Goal: Task Accomplishment & Management: Use online tool/utility

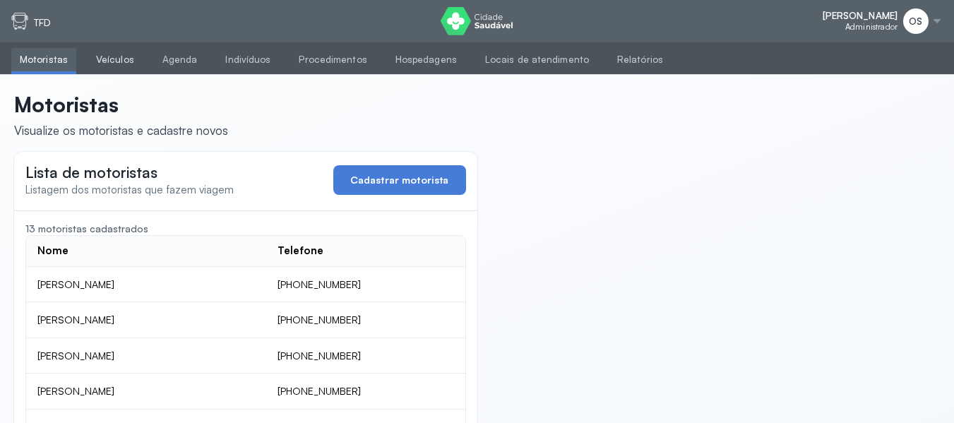
click at [108, 53] on link "Veículos" at bounding box center [115, 59] width 55 height 23
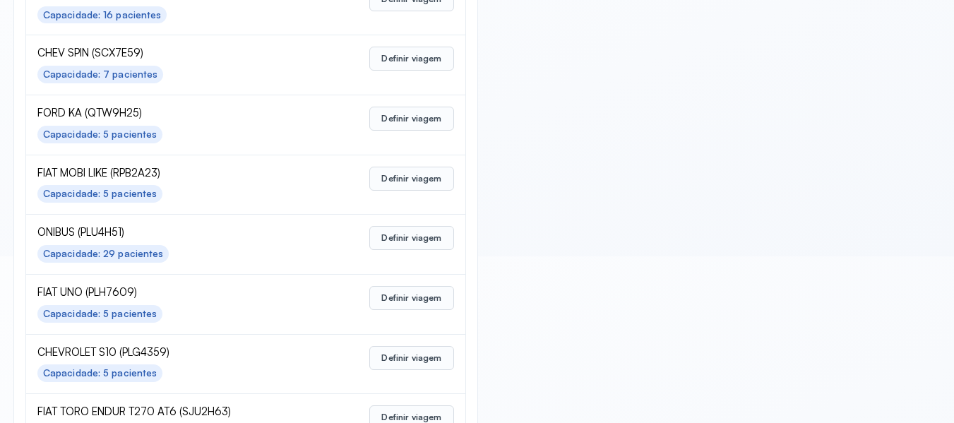
scroll to position [564, 0]
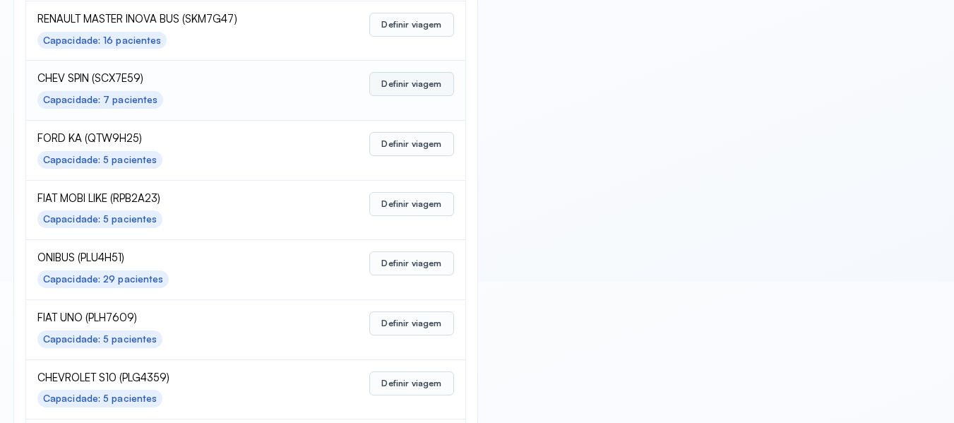
click at [423, 84] on button "Definir viagem" at bounding box center [411, 84] width 84 height 24
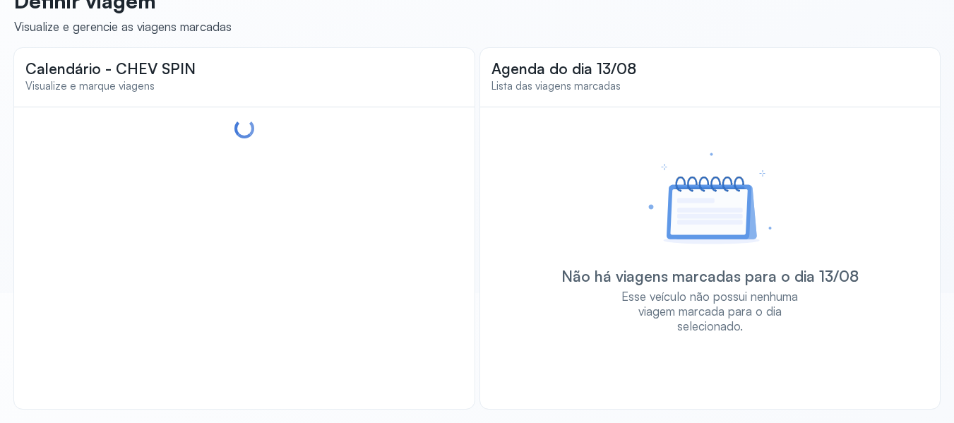
scroll to position [140, 0]
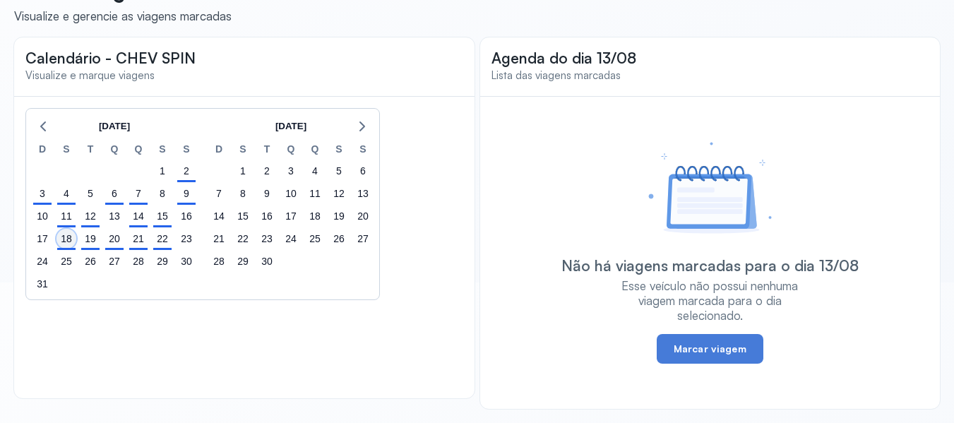
click at [63, 246] on div "18" at bounding box center [66, 239] width 20 height 20
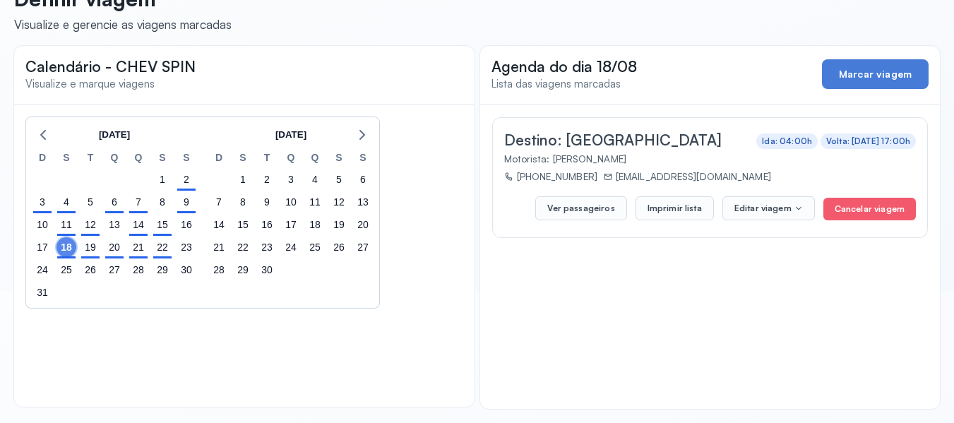
scroll to position [132, 0]
click at [675, 205] on button "Imprimir lista" at bounding box center [674, 208] width 78 height 24
click at [89, 248] on div "19" at bounding box center [90, 247] width 20 height 20
click at [678, 205] on button "Imprimir lista" at bounding box center [674, 208] width 78 height 24
click at [114, 248] on div "20" at bounding box center [114, 247] width 20 height 20
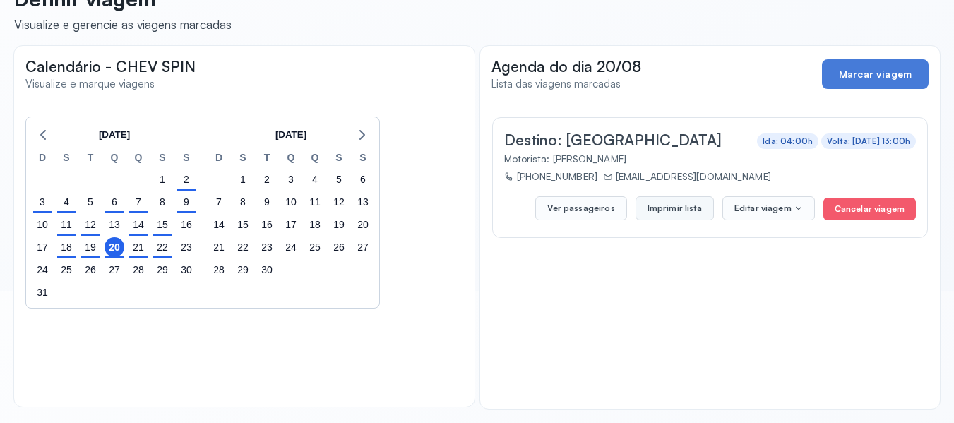
click at [681, 202] on button "Imprimir lista" at bounding box center [674, 208] width 78 height 24
click at [142, 249] on div "21" at bounding box center [138, 247] width 20 height 20
click at [680, 210] on button "Imprimir lista" at bounding box center [674, 208] width 78 height 24
click at [163, 246] on div "22" at bounding box center [162, 247] width 20 height 20
click at [664, 204] on button "Imprimir lista" at bounding box center [674, 208] width 78 height 24
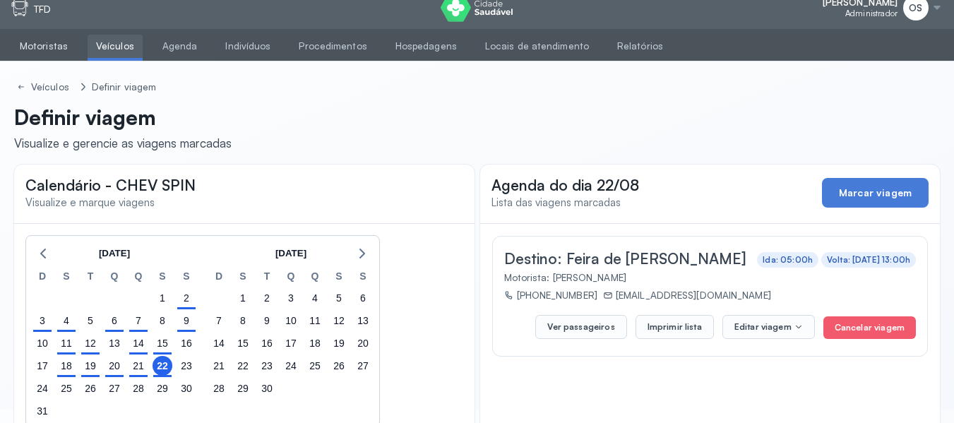
scroll to position [0, 0]
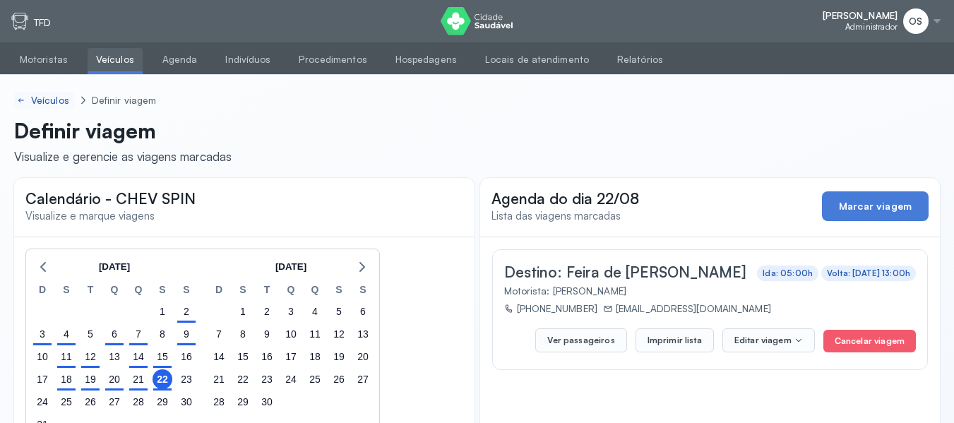
click at [52, 97] on div "Veículos" at bounding box center [51, 101] width 41 height 12
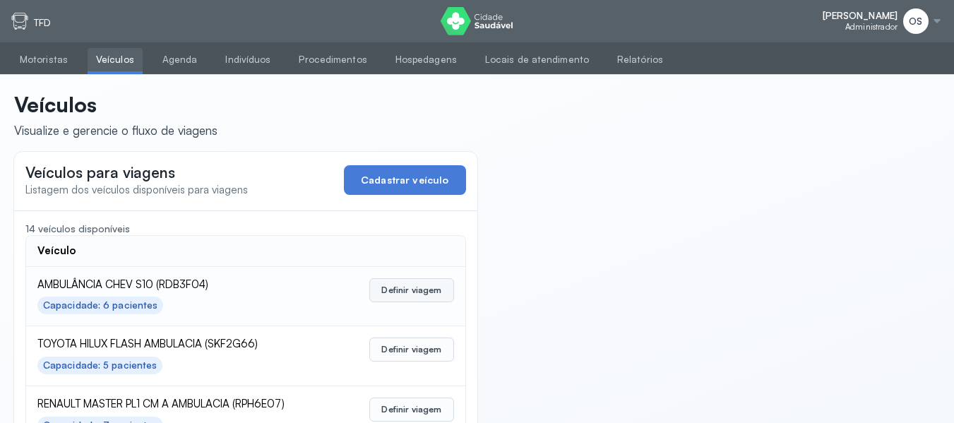
click at [400, 293] on button "Definir viagem" at bounding box center [411, 290] width 84 height 24
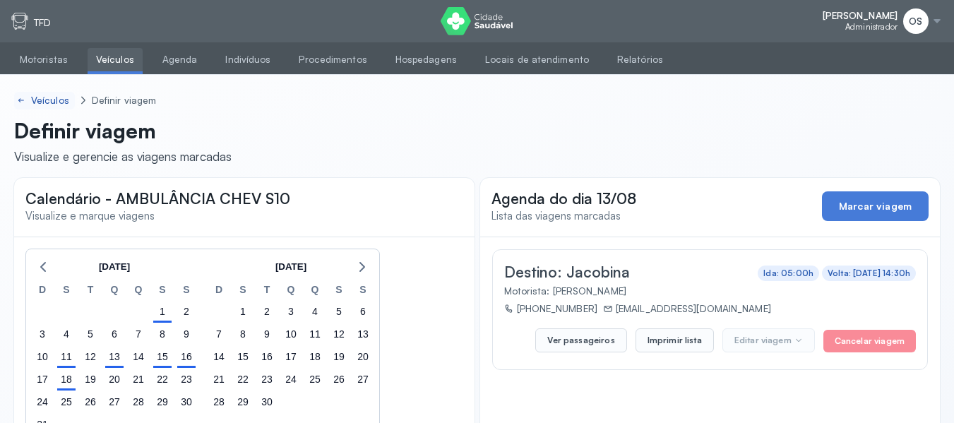
click at [59, 97] on div "Veículos" at bounding box center [51, 101] width 41 height 12
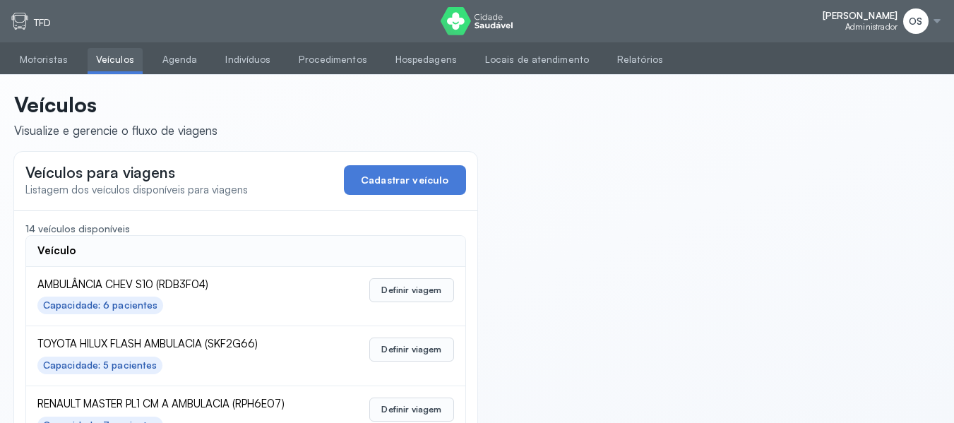
scroll to position [71, 0]
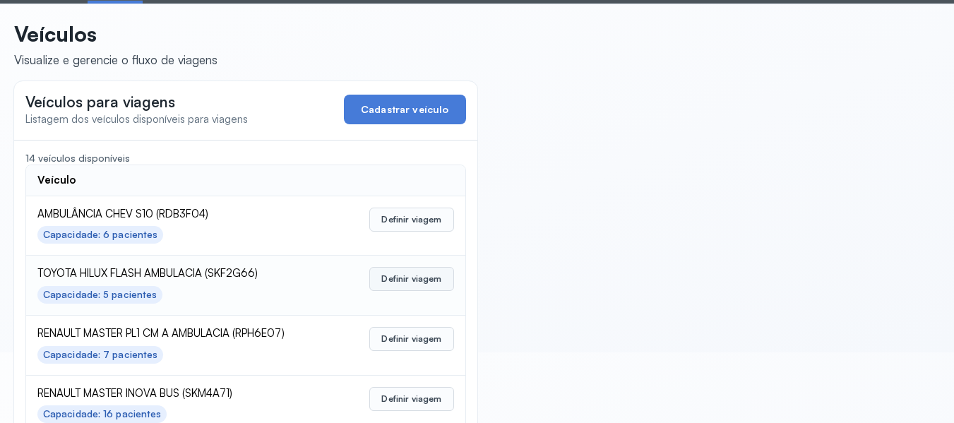
click at [416, 279] on button "Definir viagem" at bounding box center [411, 279] width 84 height 24
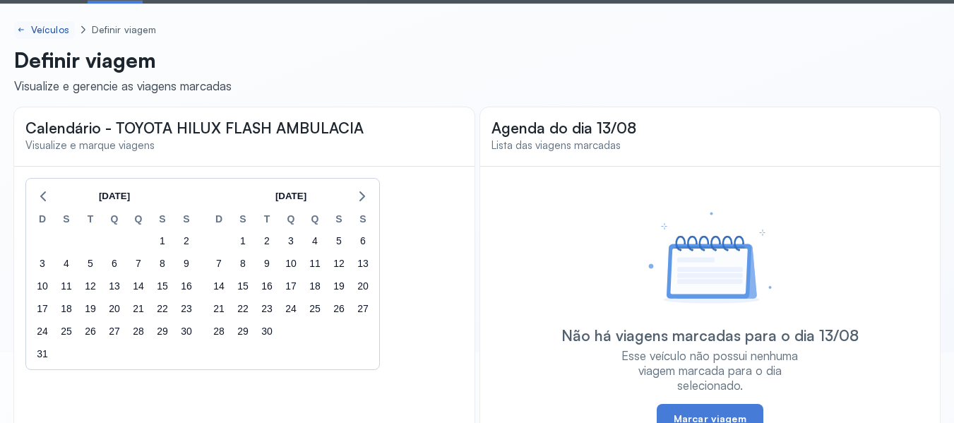
click at [60, 29] on div "Veículos" at bounding box center [51, 30] width 41 height 12
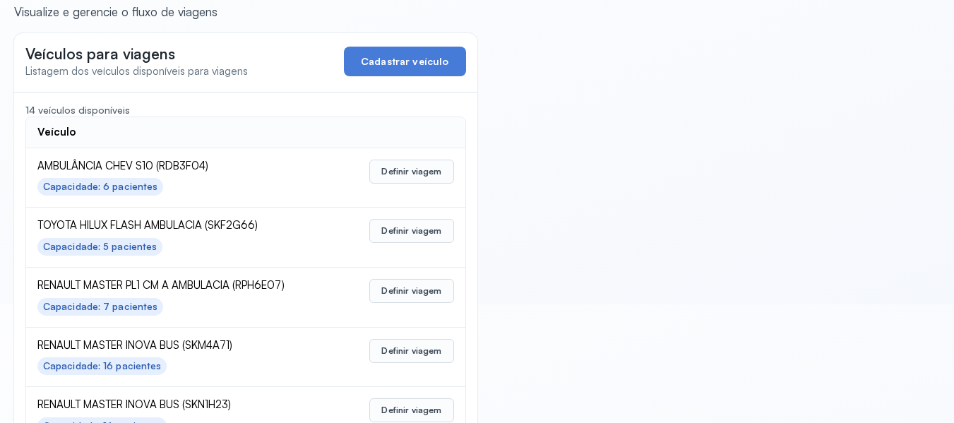
scroll to position [141, 0]
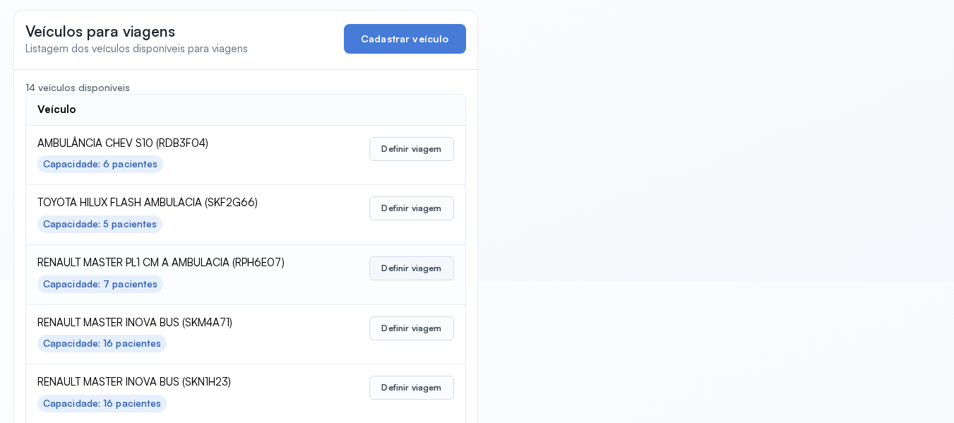
click at [404, 273] on button "Definir viagem" at bounding box center [411, 268] width 84 height 24
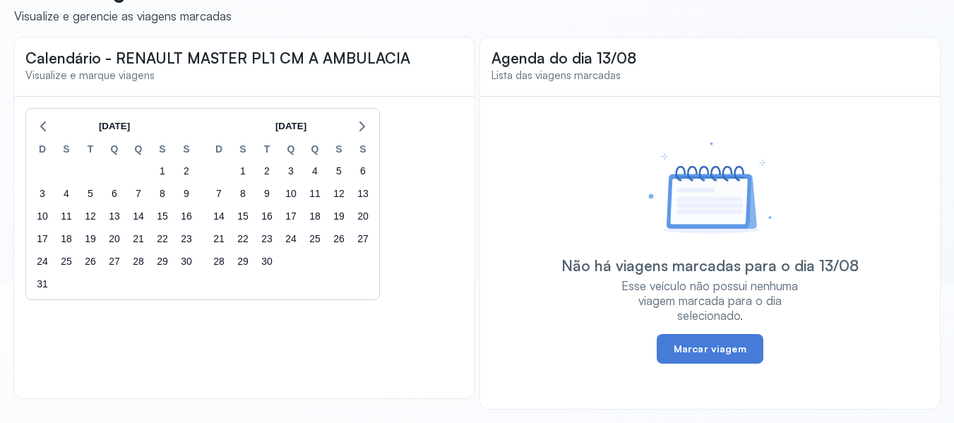
scroll to position [70, 0]
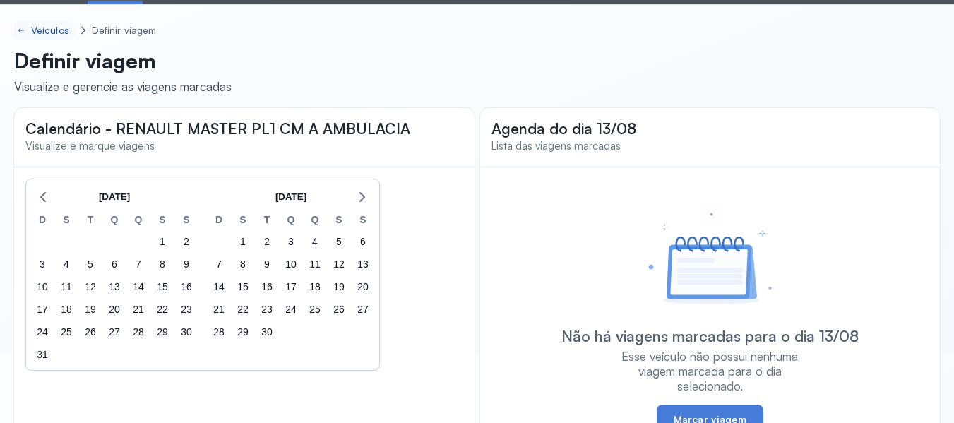
click at [59, 31] on div "Veículos" at bounding box center [51, 31] width 41 height 12
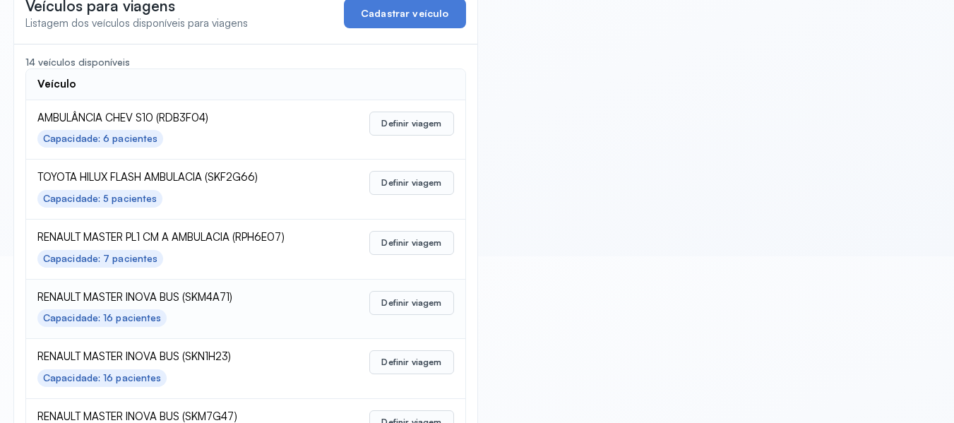
scroll to position [212, 0]
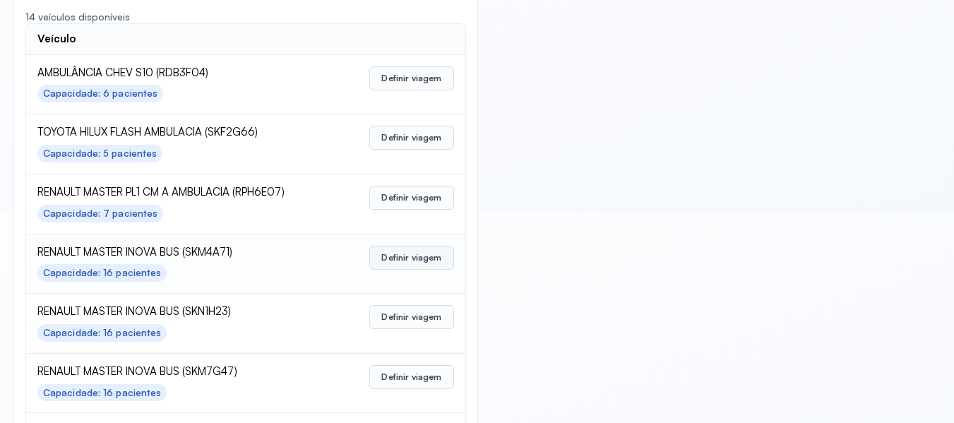
click at [392, 252] on button "Definir viagem" at bounding box center [411, 258] width 84 height 24
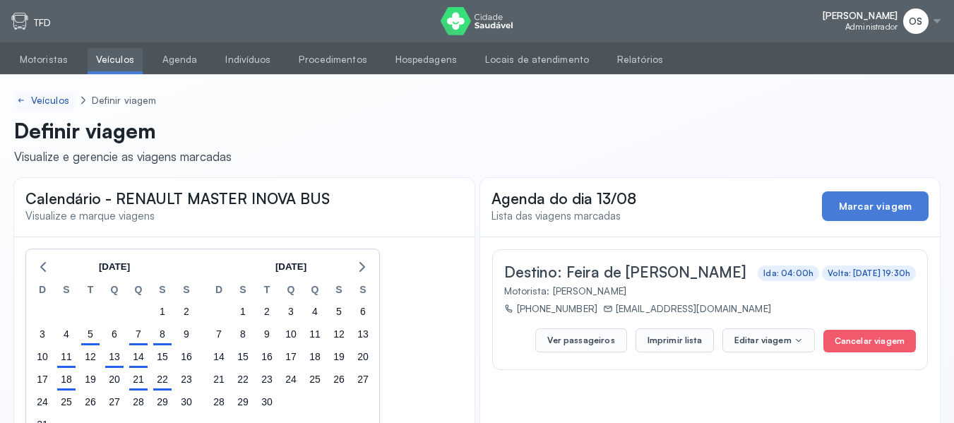
click at [49, 104] on div "Veículos" at bounding box center [51, 101] width 41 height 12
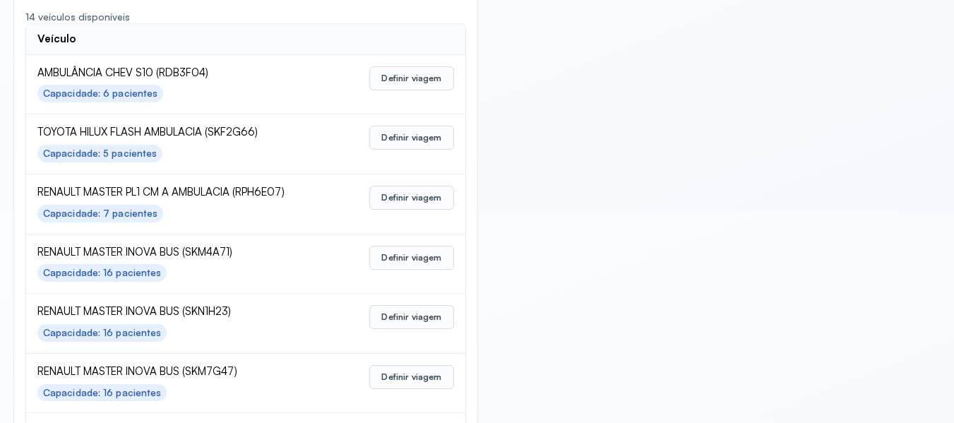
scroll to position [282, 0]
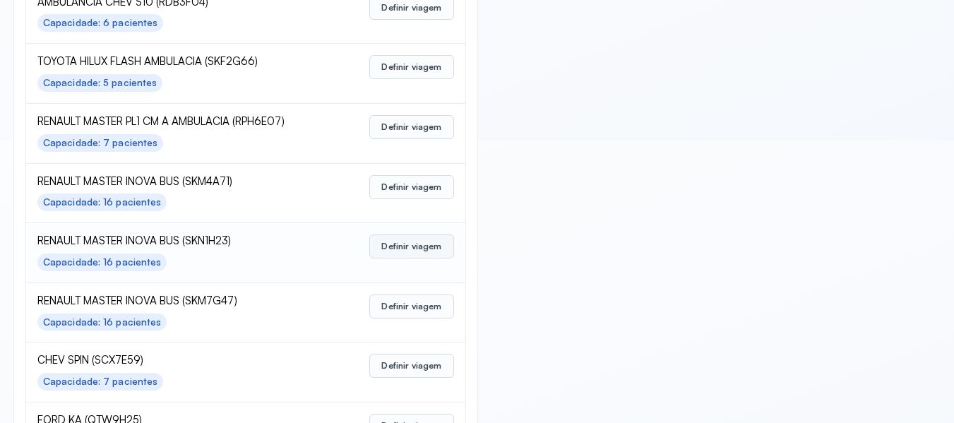
click at [387, 248] on button "Definir viagem" at bounding box center [411, 246] width 84 height 24
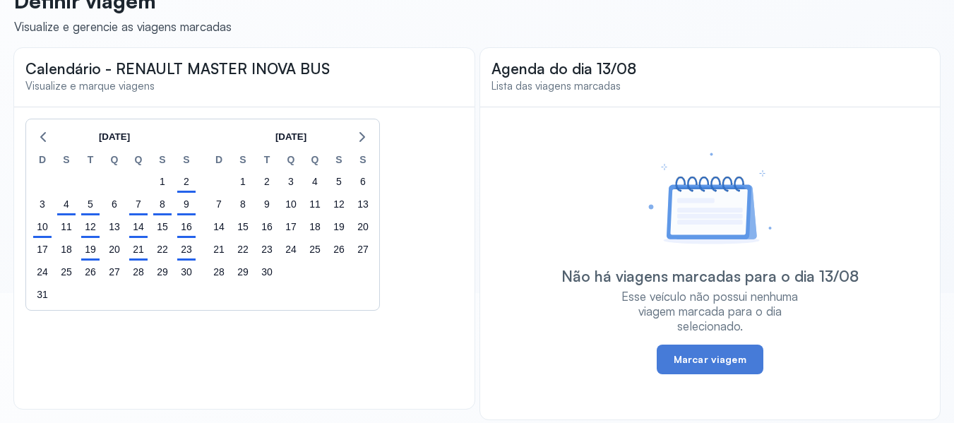
scroll to position [140, 0]
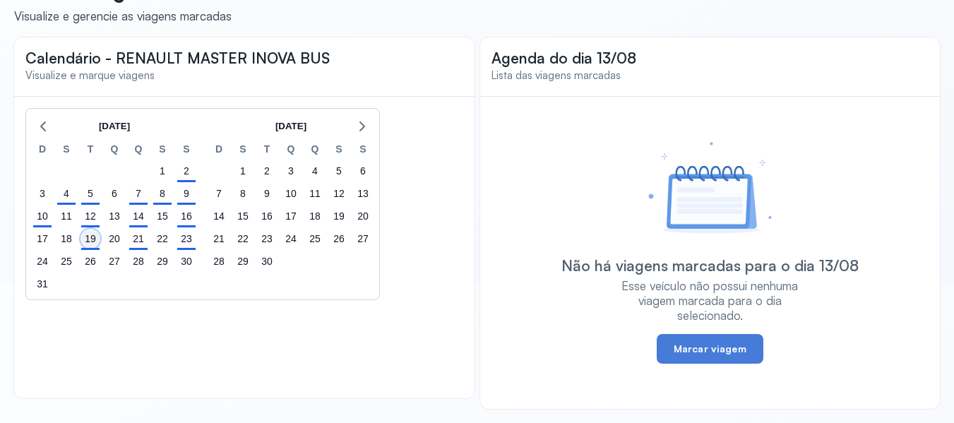
click at [92, 248] on div "19" at bounding box center [90, 239] width 20 height 20
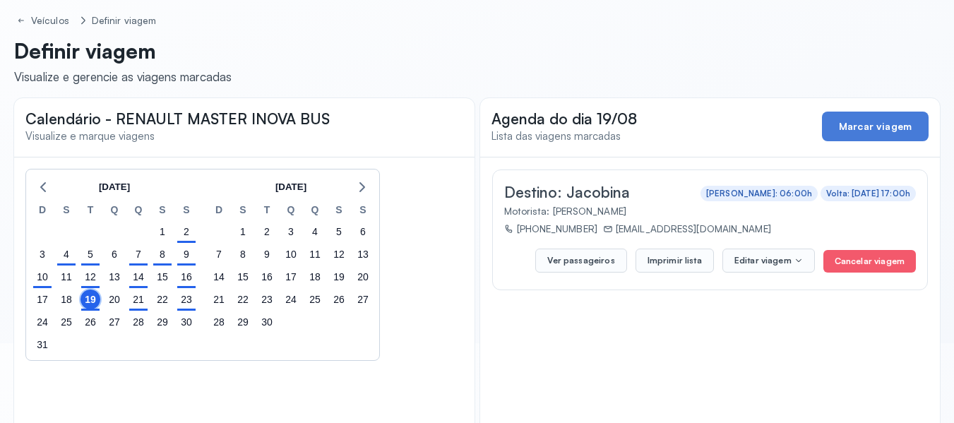
scroll to position [0, 0]
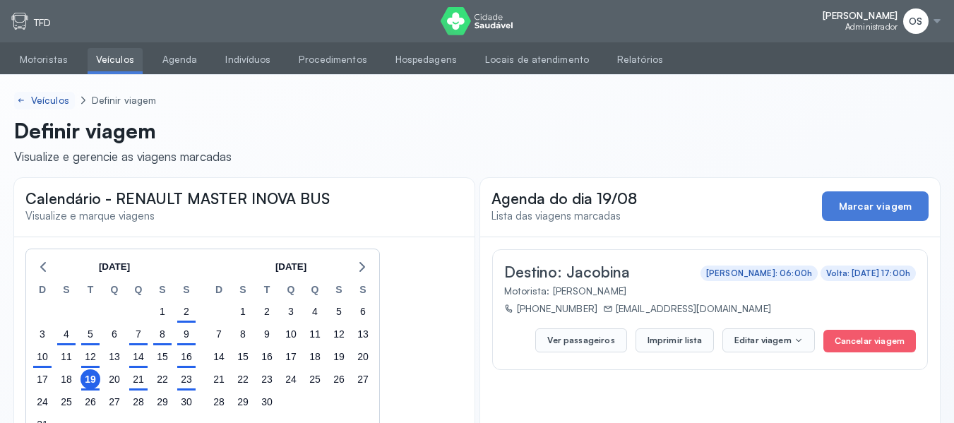
click at [55, 102] on div "Veículos" at bounding box center [51, 101] width 41 height 12
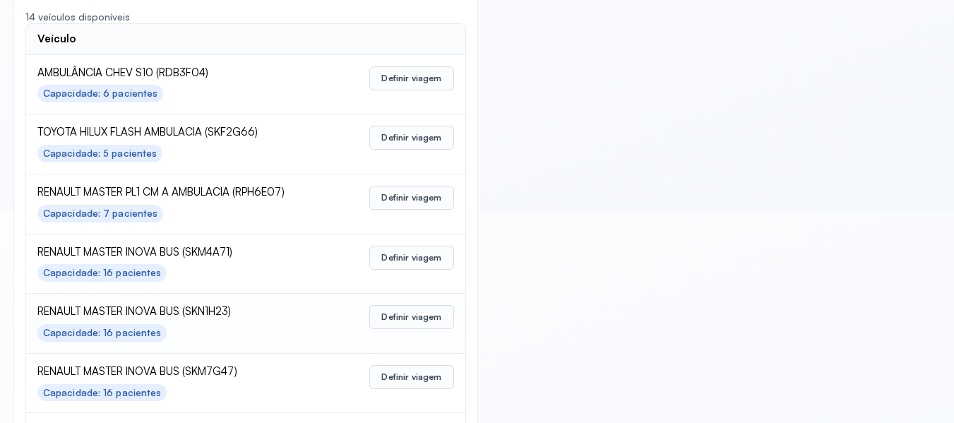
scroll to position [353, 0]
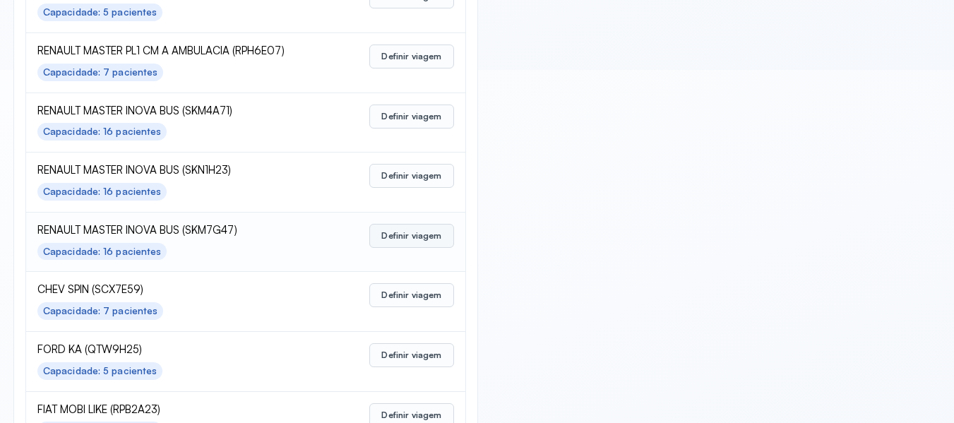
click at [405, 235] on button "Definir viagem" at bounding box center [411, 236] width 84 height 24
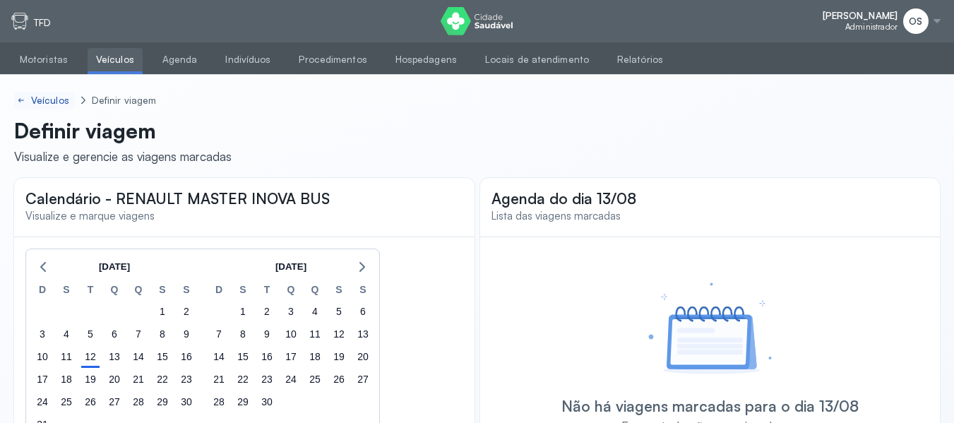
click at [49, 101] on div "Veículos" at bounding box center [51, 101] width 41 height 12
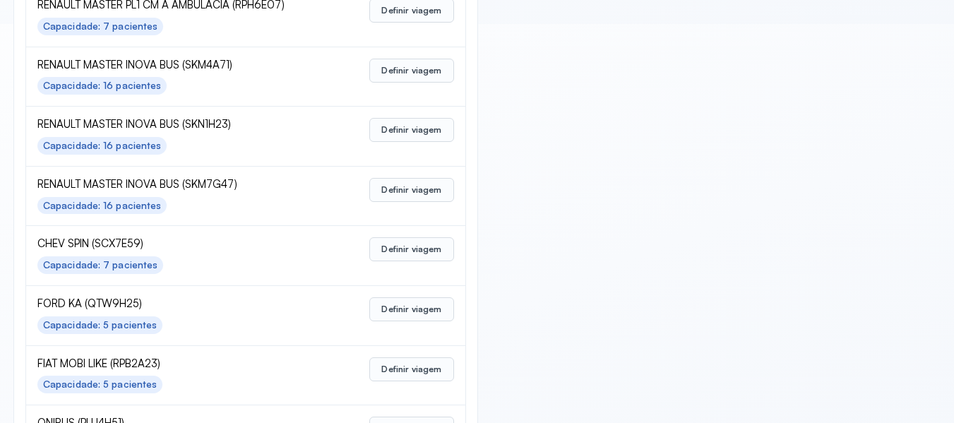
scroll to position [424, 0]
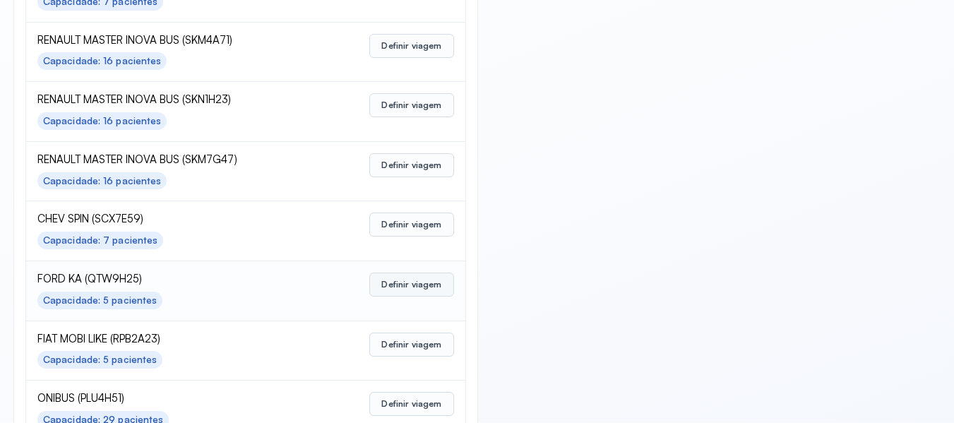
click at [416, 291] on button "Definir viagem" at bounding box center [411, 284] width 84 height 24
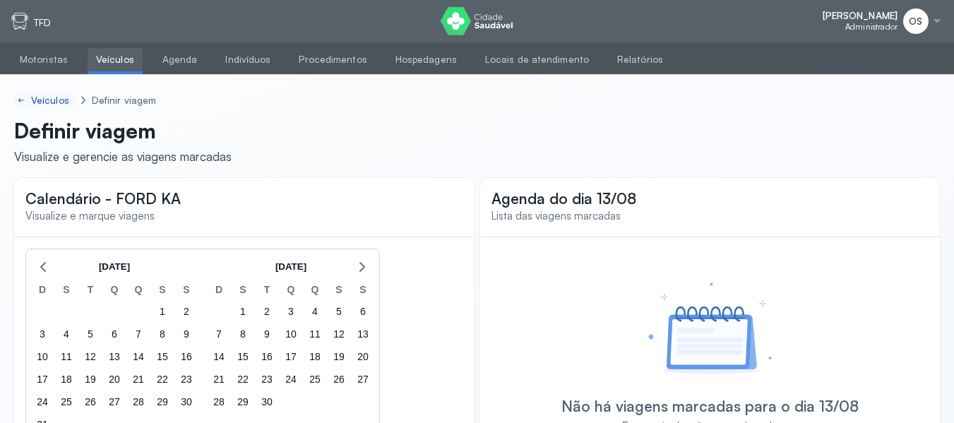
click at [53, 101] on div "Veículos" at bounding box center [51, 101] width 41 height 12
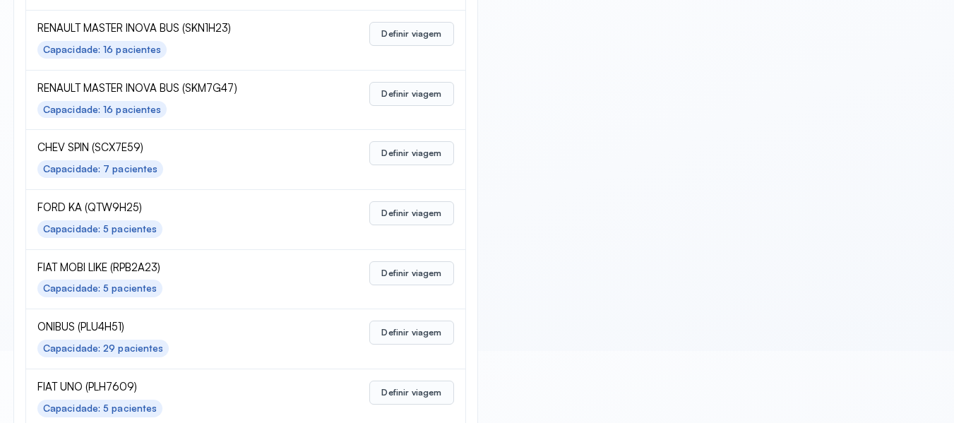
scroll to position [565, 0]
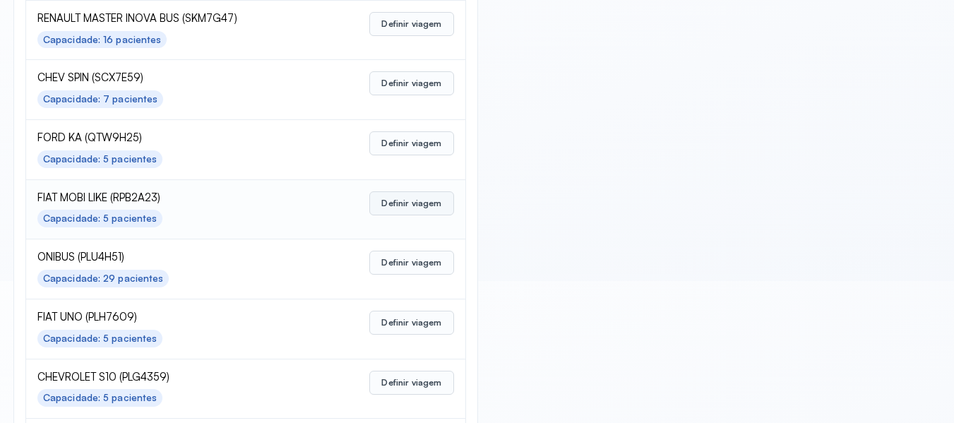
click at [404, 204] on button "Definir viagem" at bounding box center [411, 203] width 84 height 24
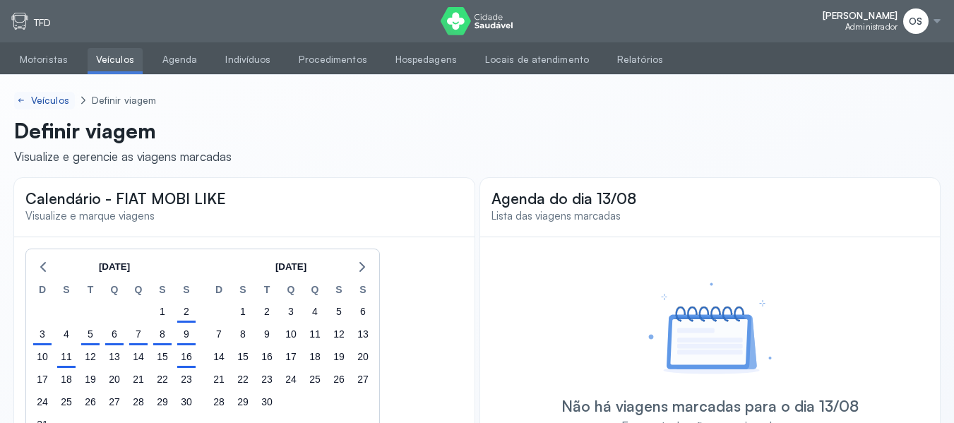
click at [52, 100] on div "Veículos" at bounding box center [51, 101] width 41 height 12
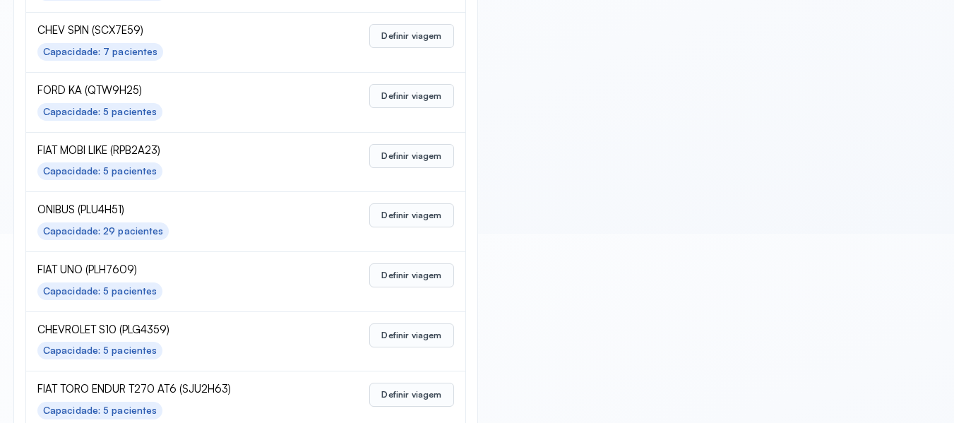
scroll to position [635, 0]
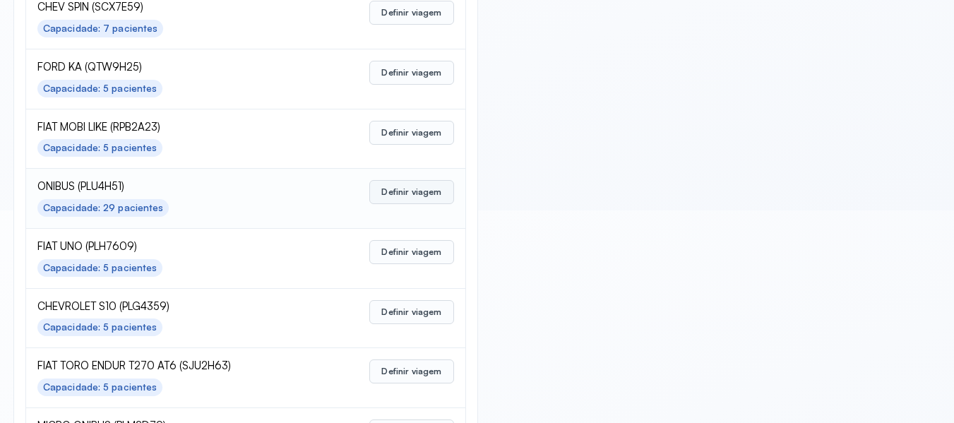
click at [406, 194] on button "Definir viagem" at bounding box center [411, 192] width 84 height 24
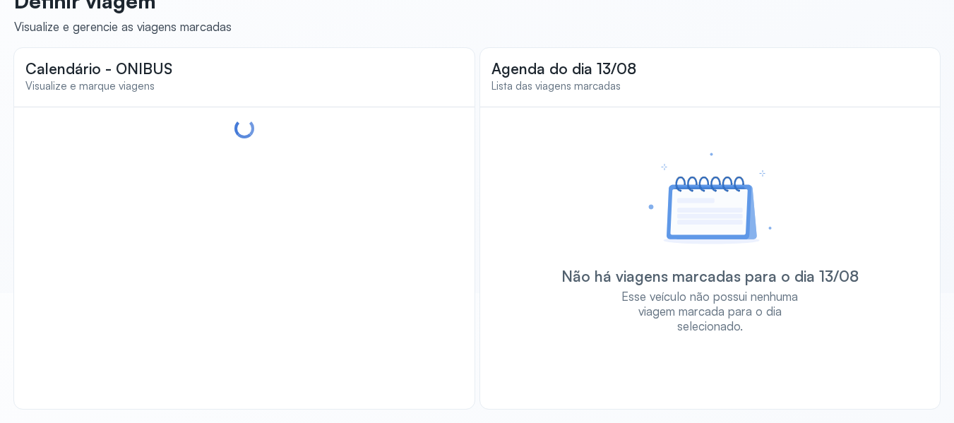
scroll to position [140, 0]
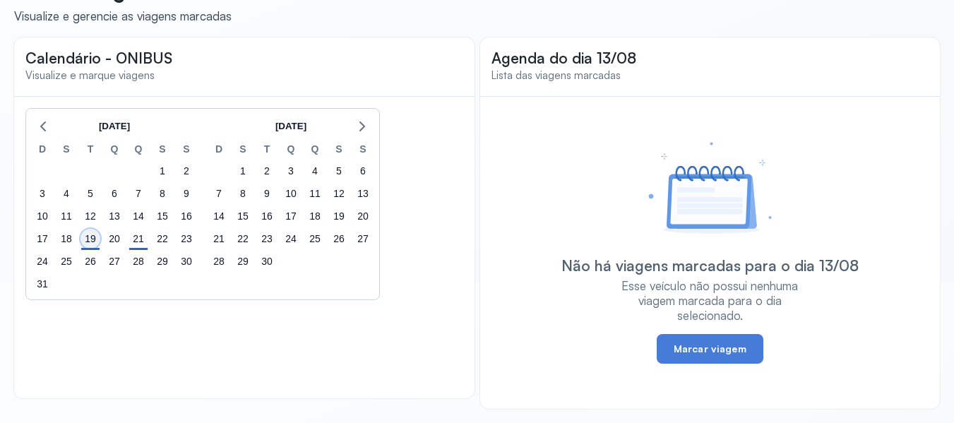
click at [96, 242] on div "19" at bounding box center [90, 239] width 20 height 20
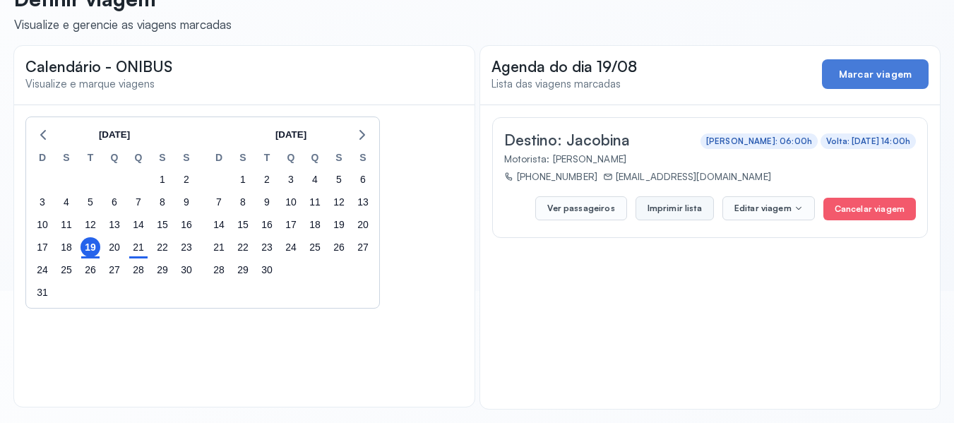
click at [656, 208] on button "Imprimir lista" at bounding box center [674, 208] width 78 height 24
click at [138, 250] on div "21" at bounding box center [138, 247] width 20 height 20
click at [697, 210] on button "Imprimir lista" at bounding box center [674, 208] width 78 height 24
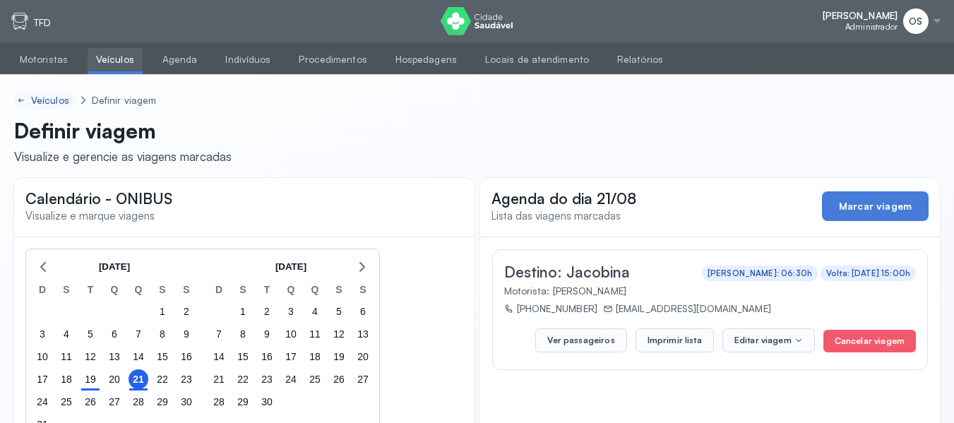
click at [46, 95] on div "Veículos" at bounding box center [51, 101] width 41 height 12
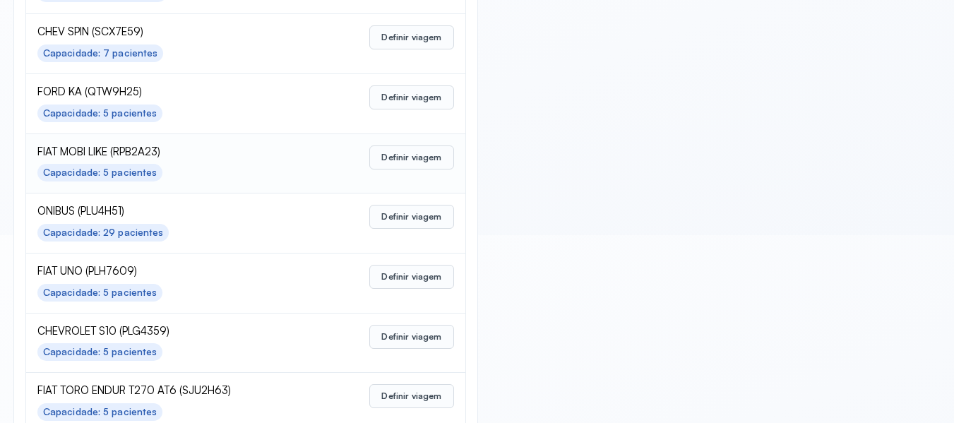
scroll to position [635, 0]
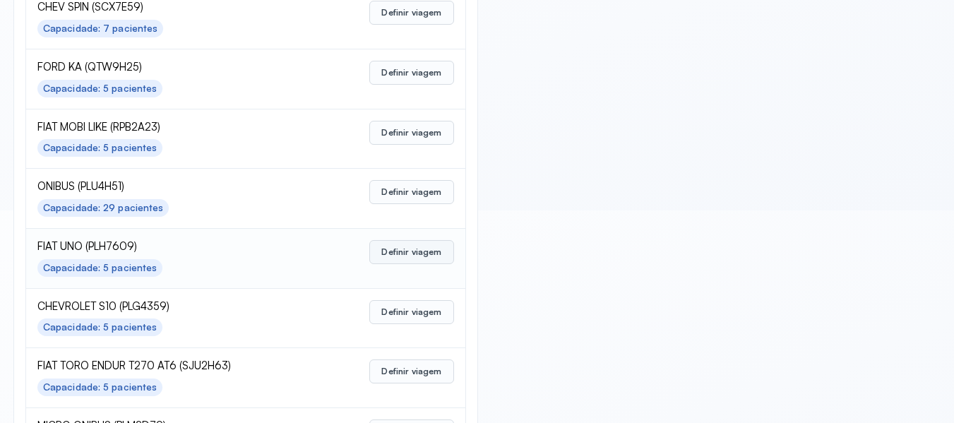
click at [417, 254] on button "Definir viagem" at bounding box center [411, 252] width 84 height 24
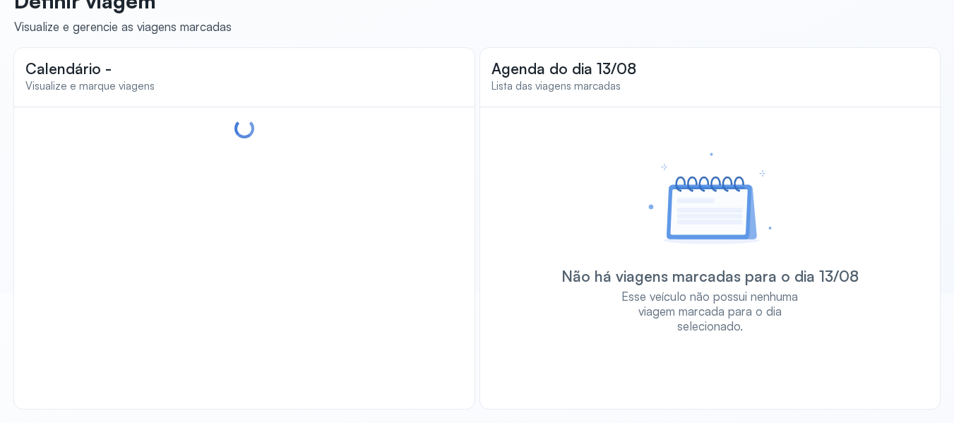
scroll to position [140, 0]
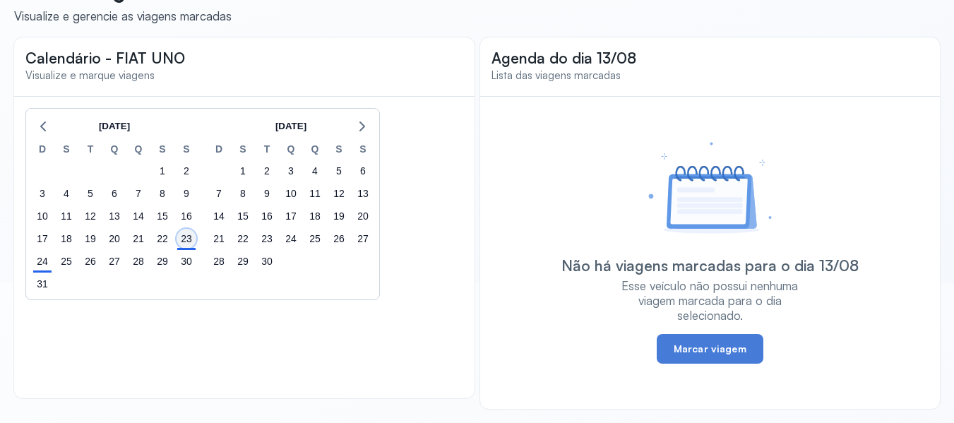
click at [181, 243] on div "23" at bounding box center [186, 239] width 20 height 20
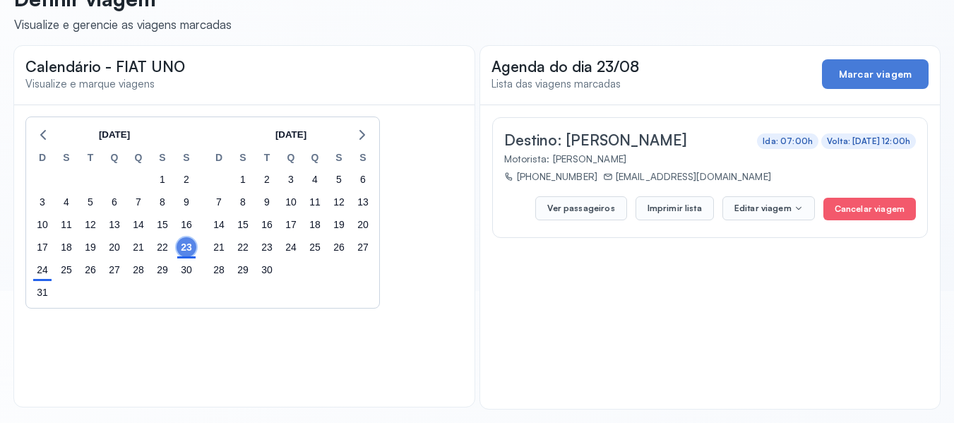
scroll to position [132, 0]
click at [660, 208] on button "Imprimir lista" at bounding box center [674, 208] width 78 height 24
click at [39, 268] on div "24" at bounding box center [42, 270] width 20 height 20
click at [697, 205] on button "Imprimir lista" at bounding box center [674, 208] width 78 height 24
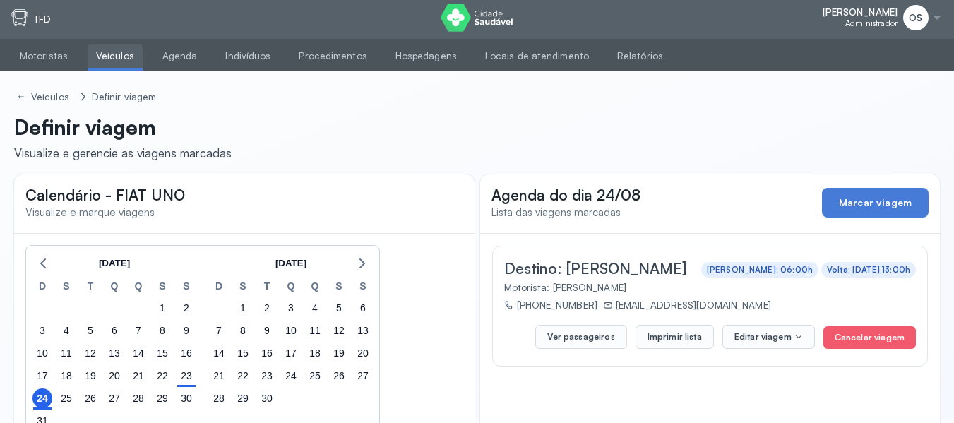
scroll to position [0, 0]
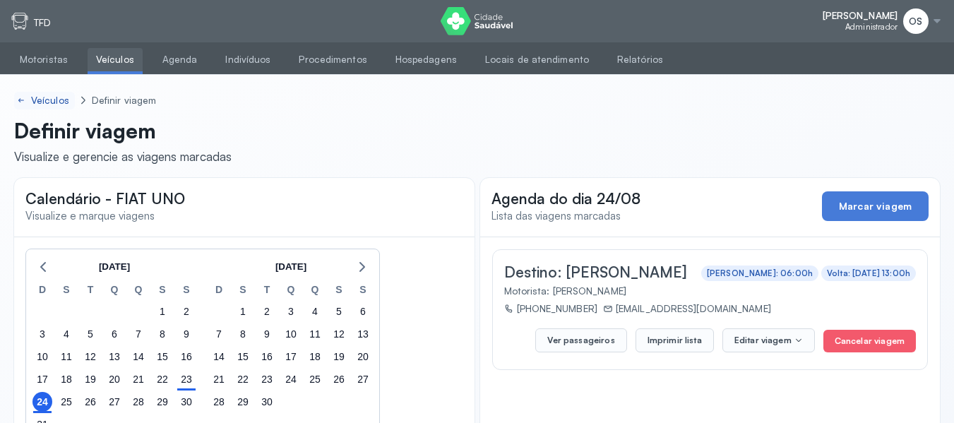
click at [46, 98] on div "Veículos" at bounding box center [51, 101] width 41 height 12
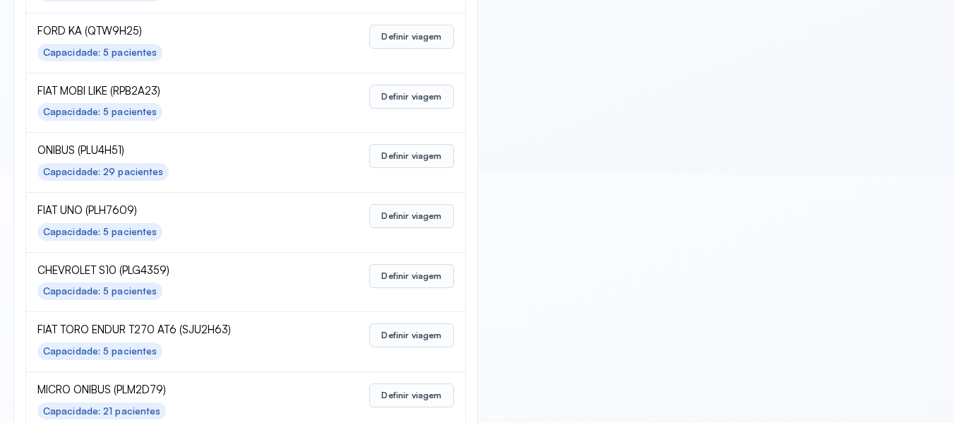
scroll to position [705, 0]
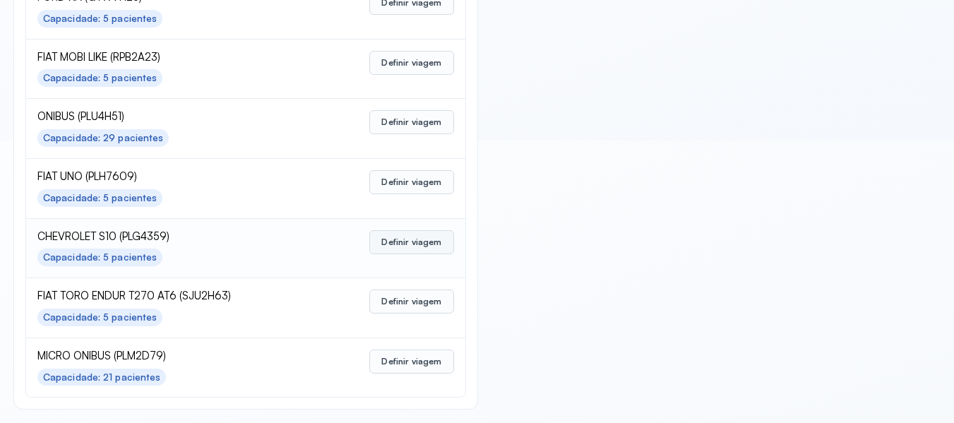
click at [416, 246] on button "Definir viagem" at bounding box center [411, 242] width 84 height 24
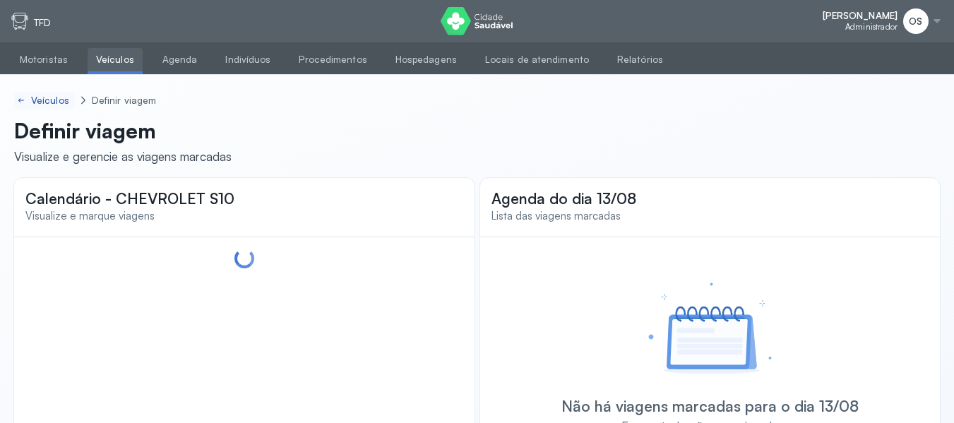
click at [56, 98] on div "Veículos" at bounding box center [51, 101] width 41 height 12
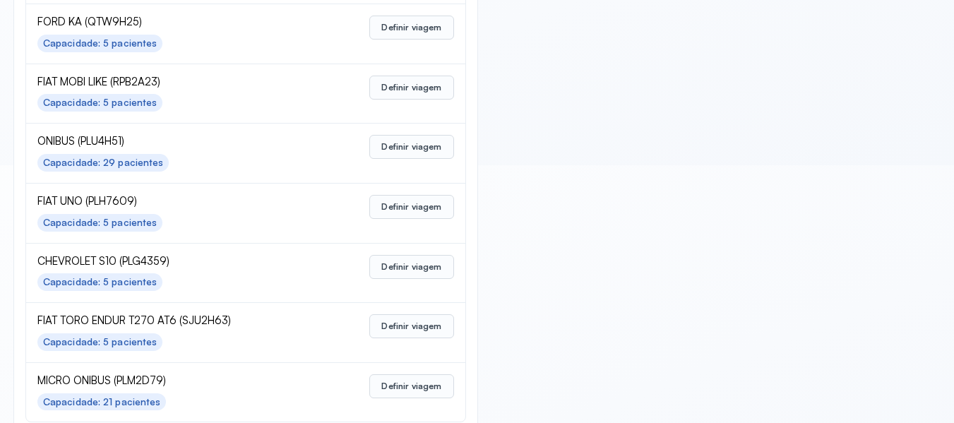
scroll to position [705, 0]
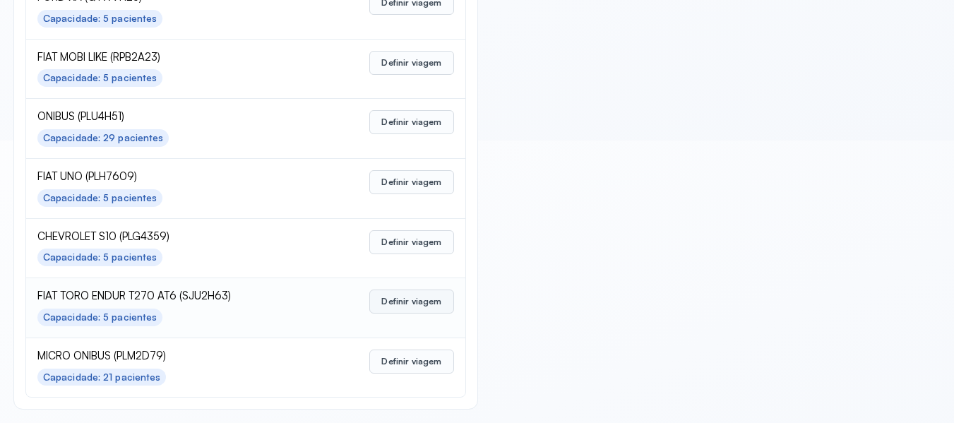
click at [409, 300] on button "Definir viagem" at bounding box center [411, 301] width 84 height 24
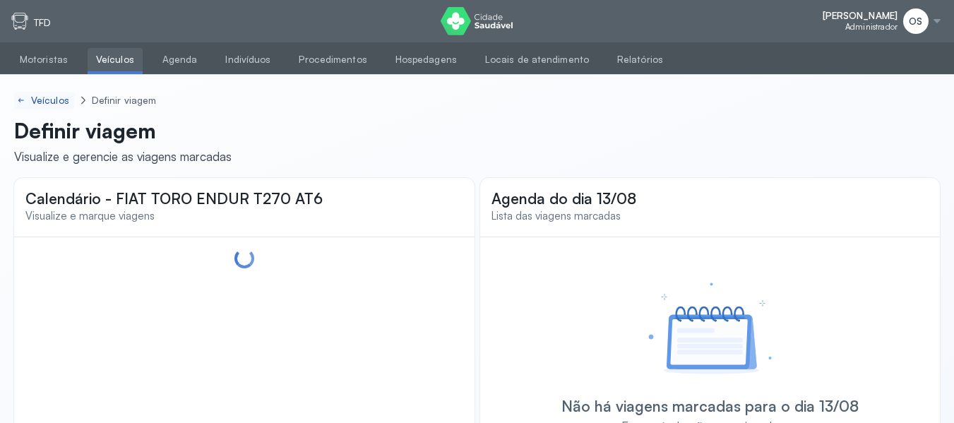
click at [51, 99] on div "Veículos" at bounding box center [51, 101] width 41 height 12
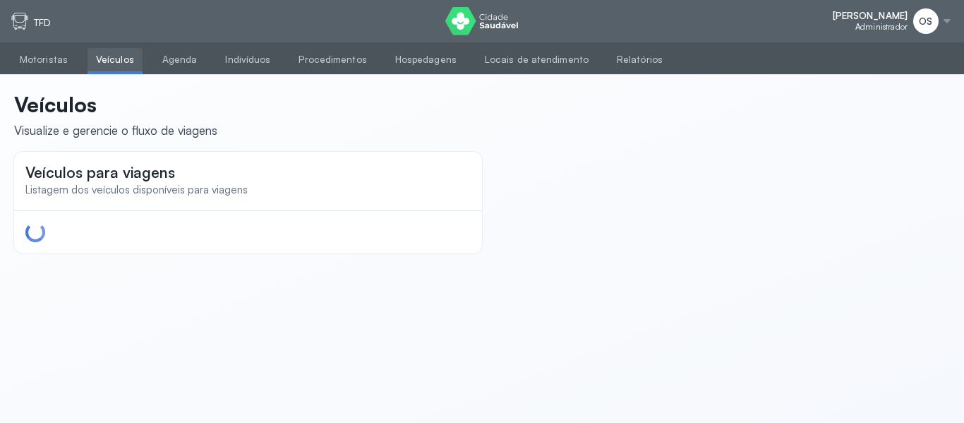
click at [112, 64] on link "Veículos" at bounding box center [115, 59] width 55 height 23
click at [44, 59] on link "Motoristas" at bounding box center [43, 59] width 65 height 23
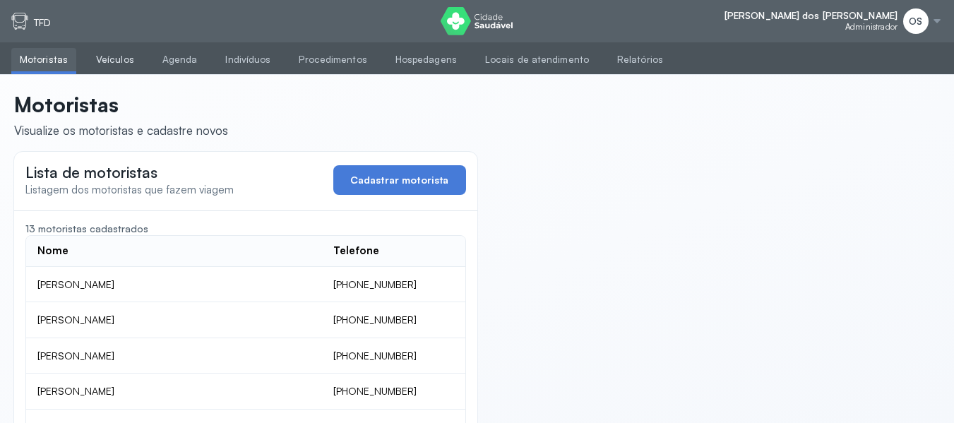
click at [113, 60] on link "Veículos" at bounding box center [115, 59] width 55 height 23
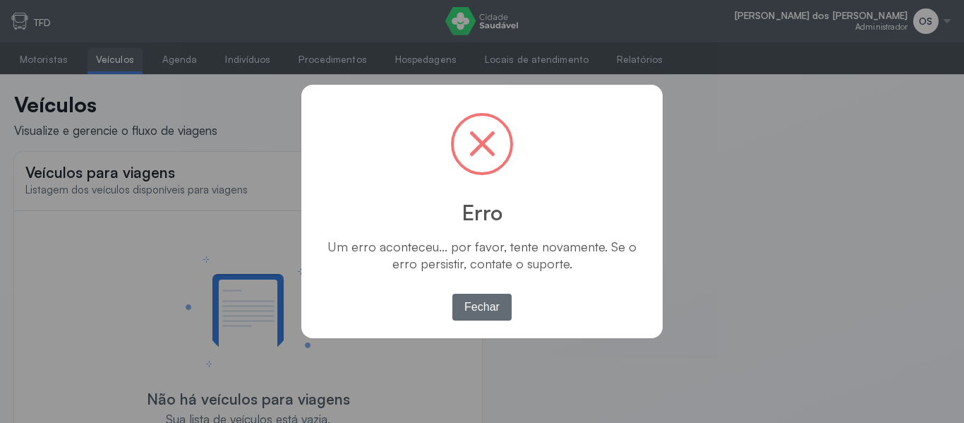
click at [497, 301] on button "Fechar" at bounding box center [482, 307] width 60 height 27
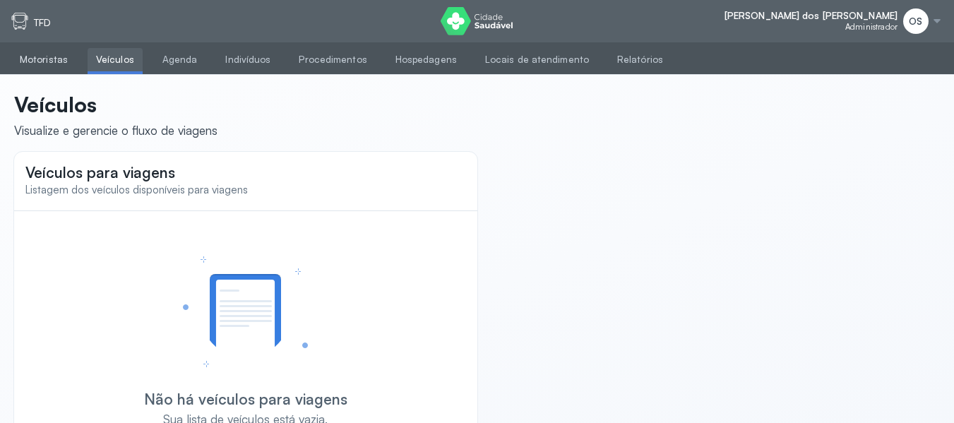
click at [49, 61] on link "Motoristas" at bounding box center [43, 59] width 65 height 23
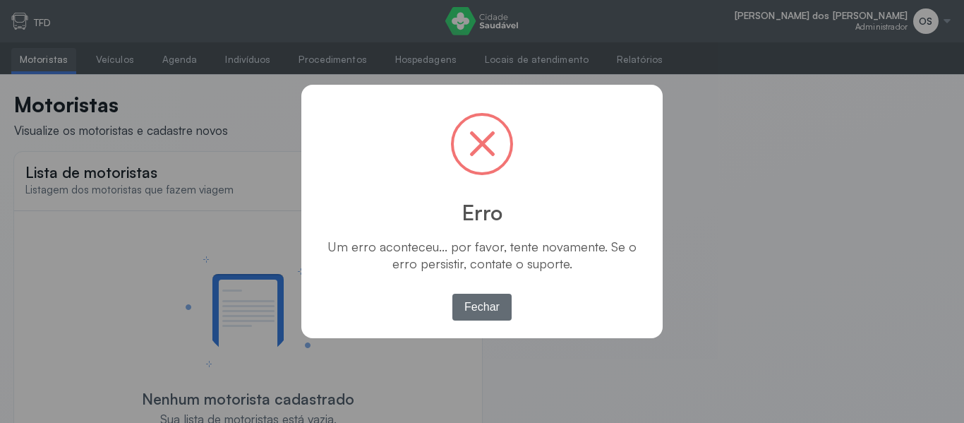
click at [476, 303] on button "Fechar" at bounding box center [482, 307] width 60 height 27
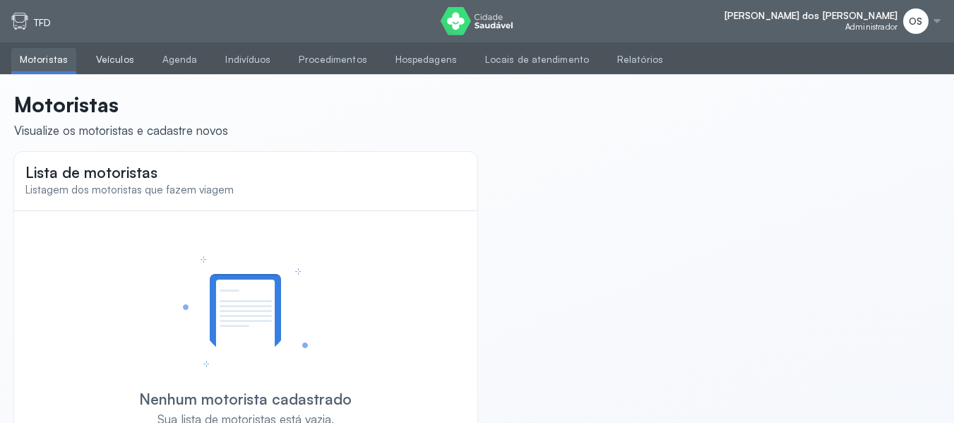
click at [105, 58] on link "Veículos" at bounding box center [115, 59] width 55 height 23
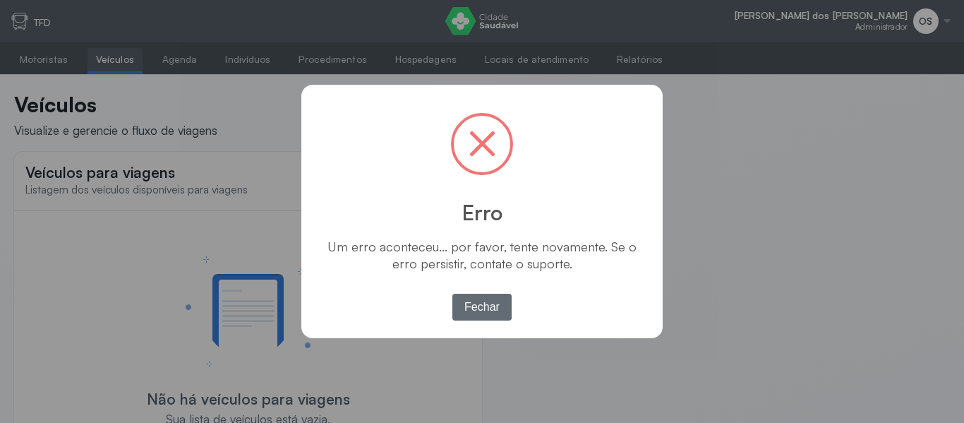
click at [509, 304] on button "Fechar" at bounding box center [482, 307] width 60 height 27
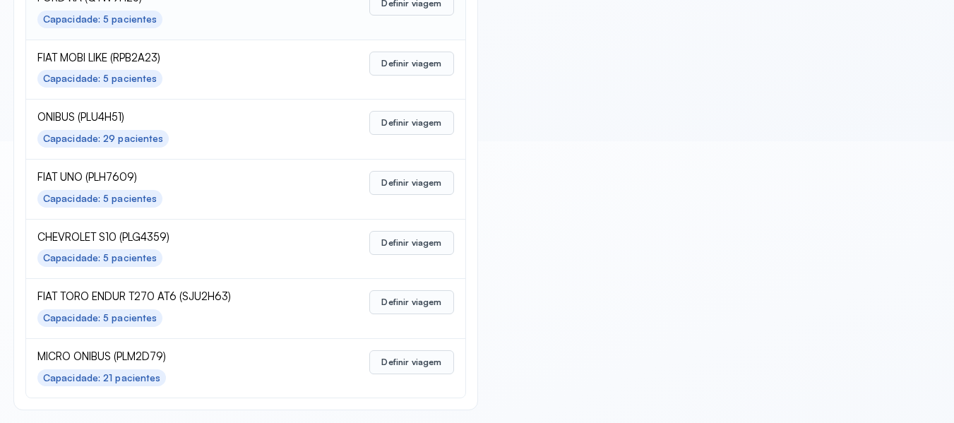
scroll to position [705, 0]
click at [403, 358] on button "Definir viagem" at bounding box center [411, 361] width 84 height 24
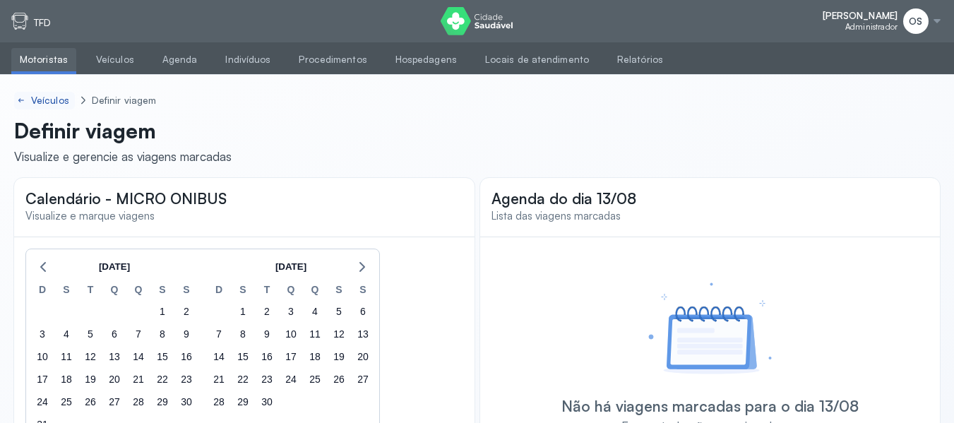
click at [56, 97] on div "Veículos" at bounding box center [51, 101] width 41 height 12
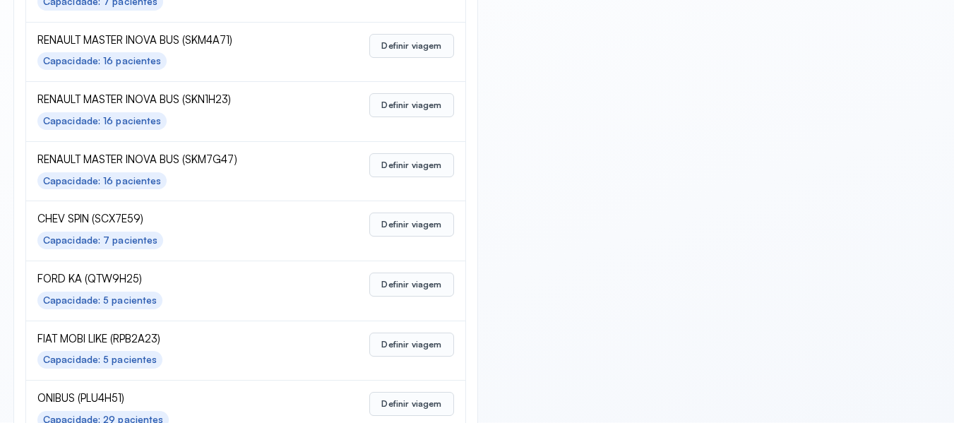
scroll to position [705, 0]
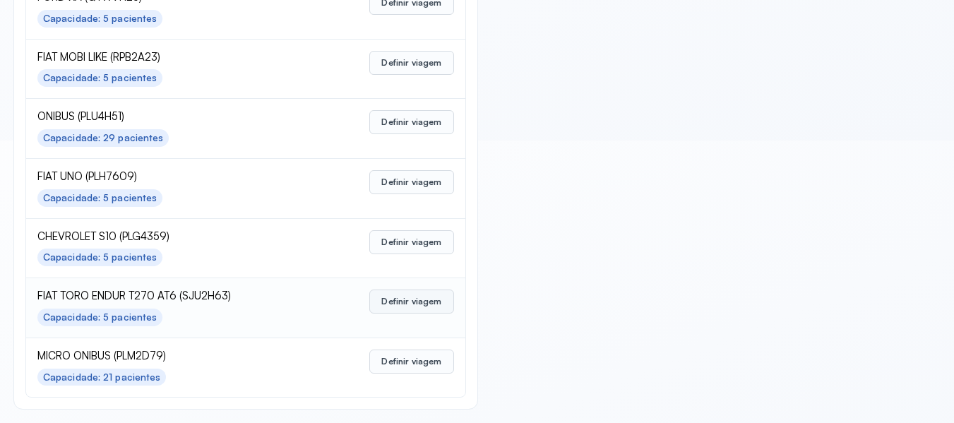
click at [400, 305] on button "Definir viagem" at bounding box center [411, 301] width 84 height 24
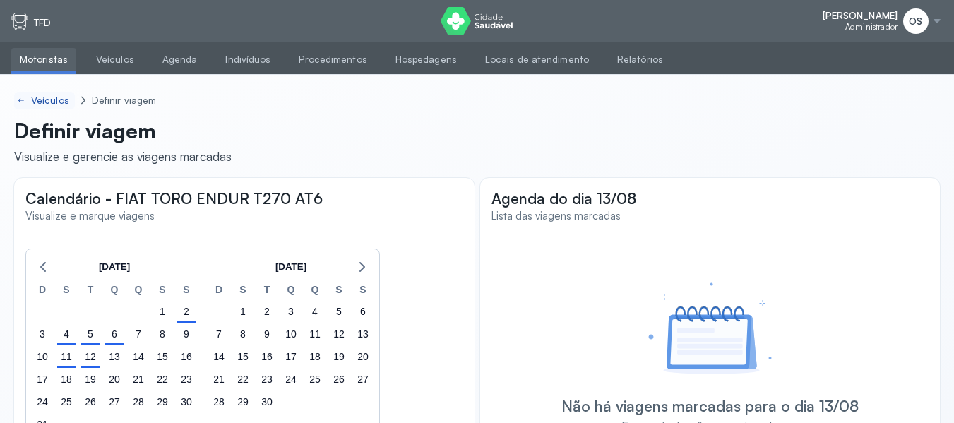
click at [44, 97] on div "Veículos" at bounding box center [51, 101] width 41 height 12
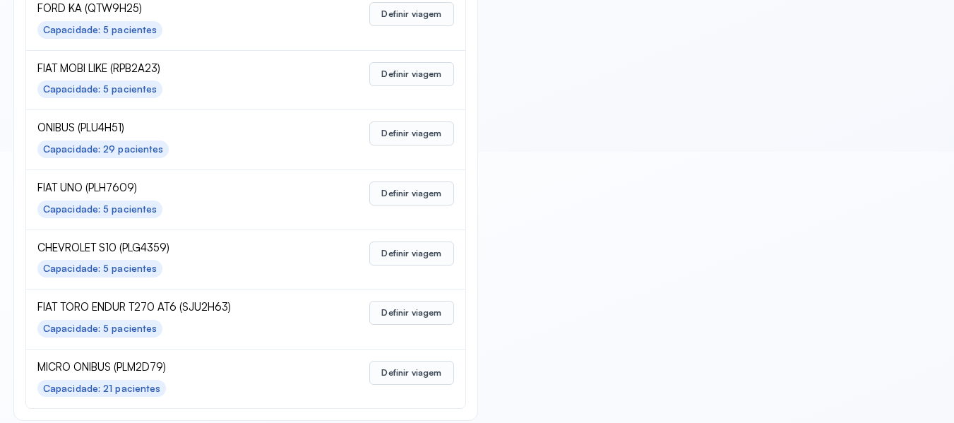
scroll to position [705, 0]
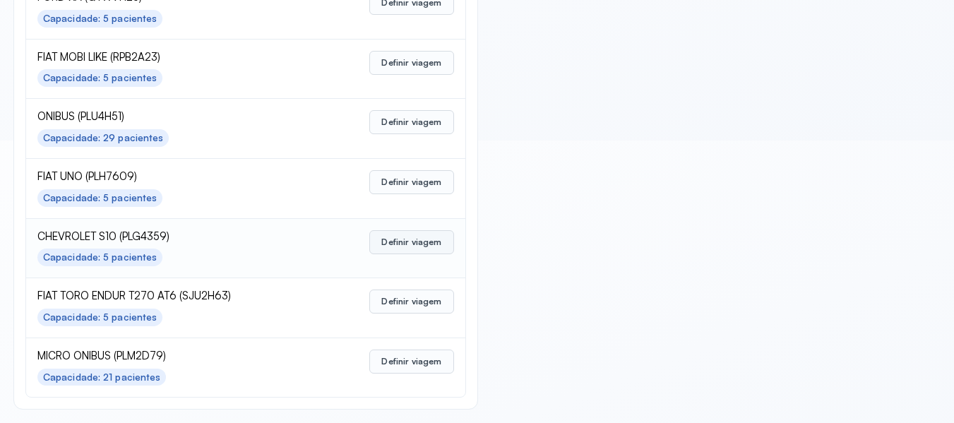
click at [395, 237] on button "Definir viagem" at bounding box center [411, 242] width 84 height 24
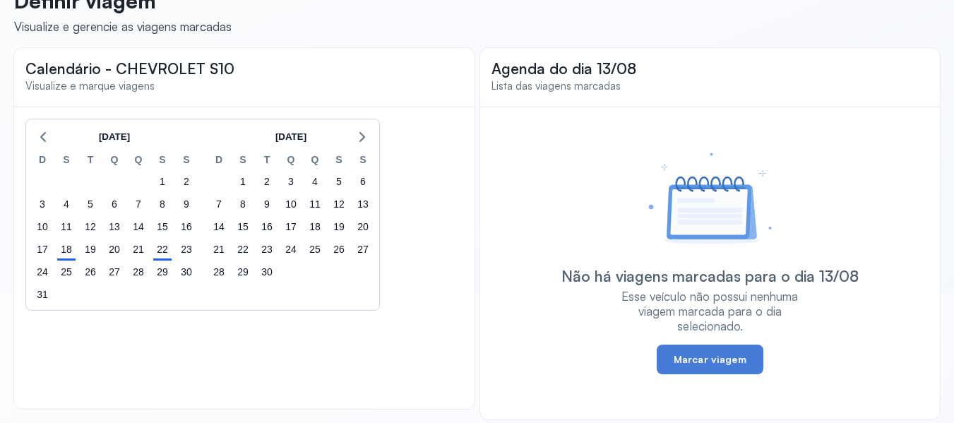
scroll to position [140, 0]
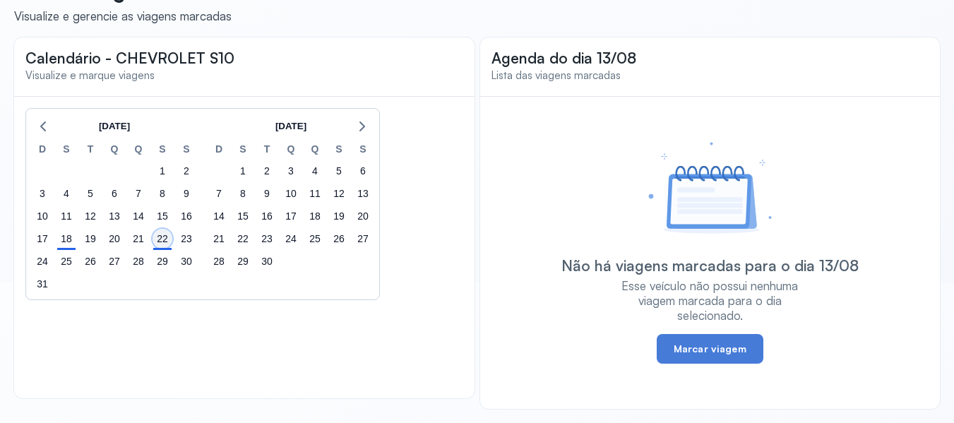
click at [157, 240] on div "22" at bounding box center [162, 239] width 20 height 20
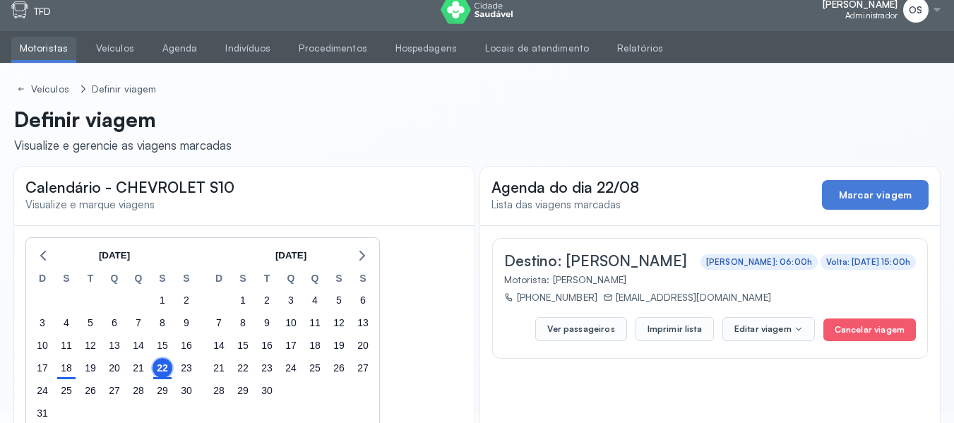
scroll to position [0, 0]
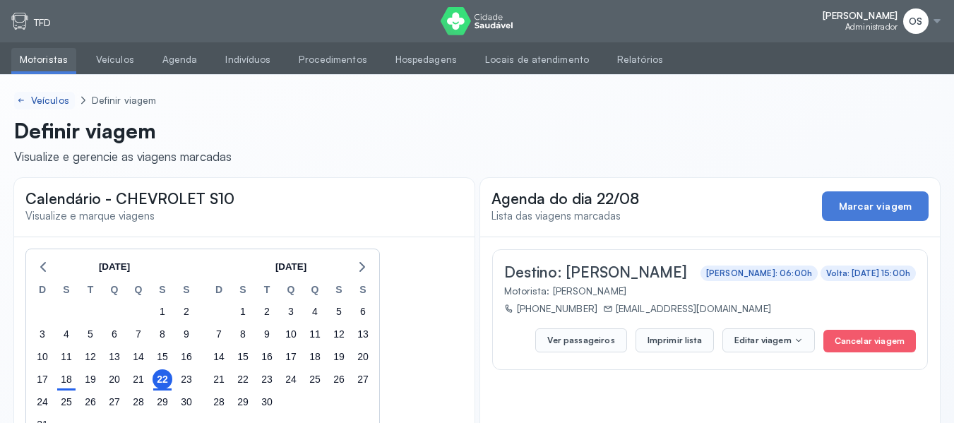
click at [47, 100] on div "Veículos" at bounding box center [51, 101] width 41 height 12
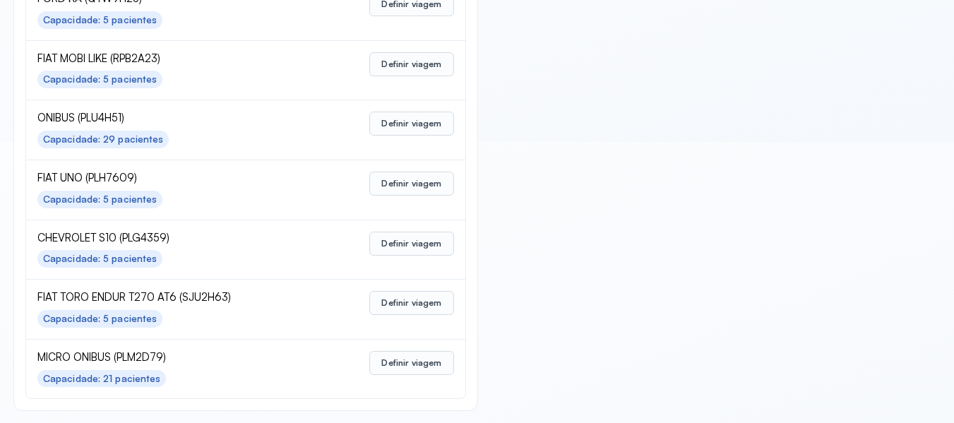
scroll to position [705, 0]
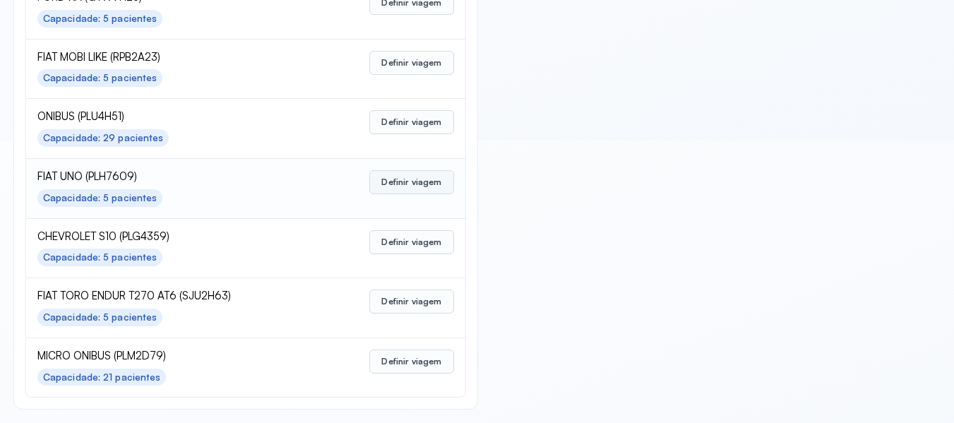
click at [396, 181] on button "Definir viagem" at bounding box center [411, 182] width 84 height 24
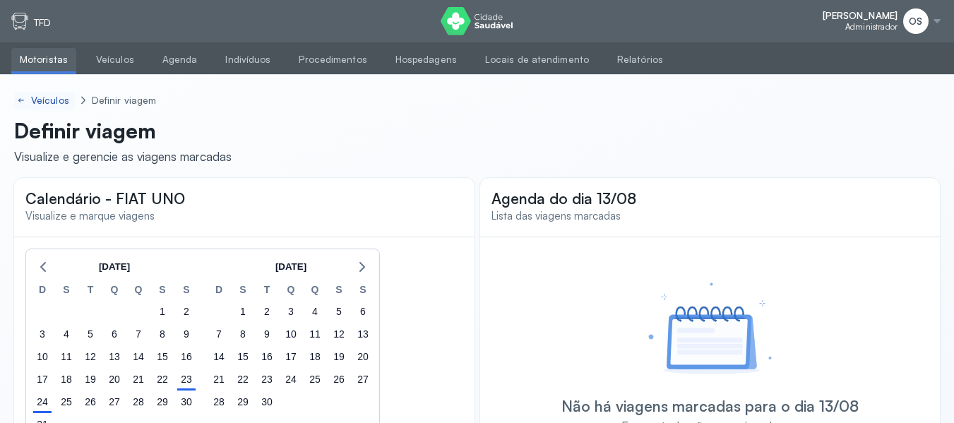
click at [52, 104] on div "Veículos" at bounding box center [51, 101] width 41 height 12
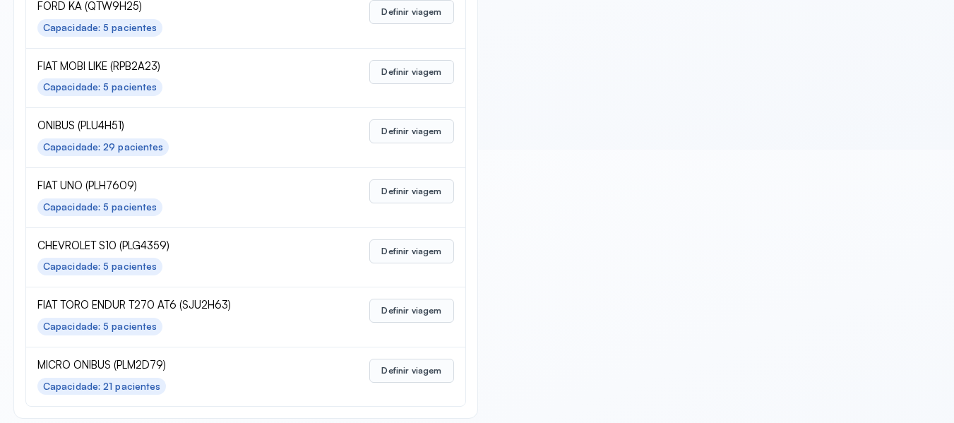
scroll to position [705, 0]
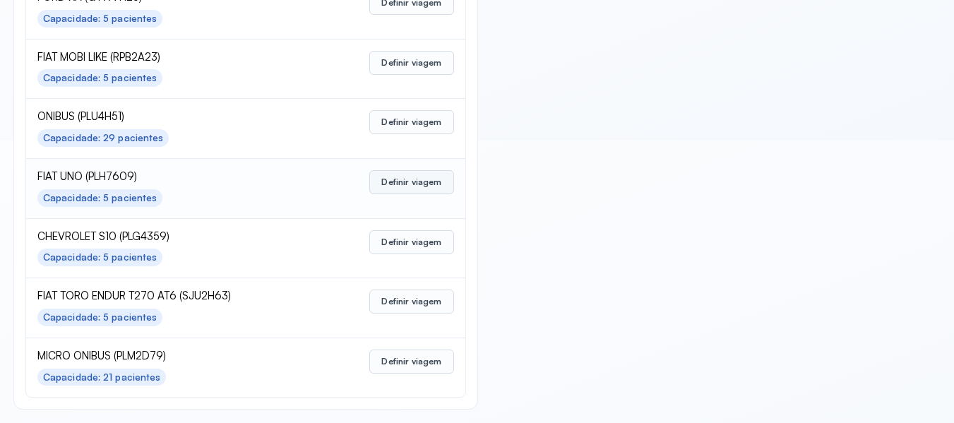
click at [400, 172] on button "Definir viagem" at bounding box center [411, 182] width 84 height 24
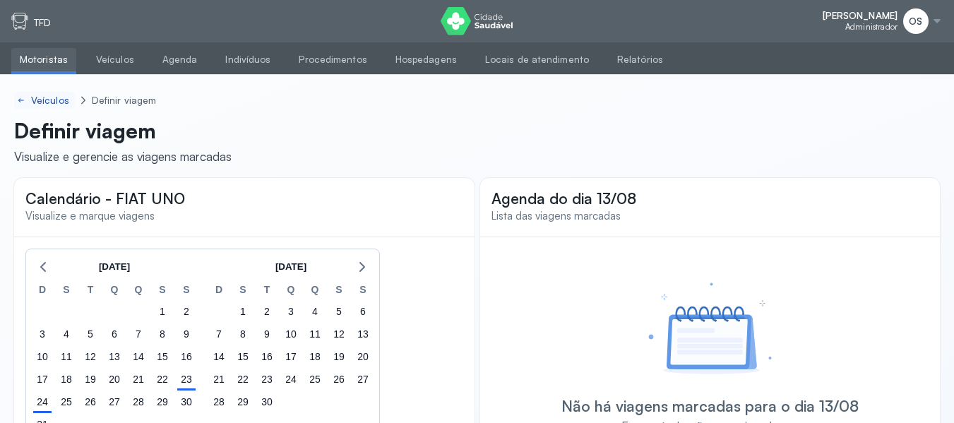
click at [49, 100] on div "Veículos" at bounding box center [51, 101] width 41 height 12
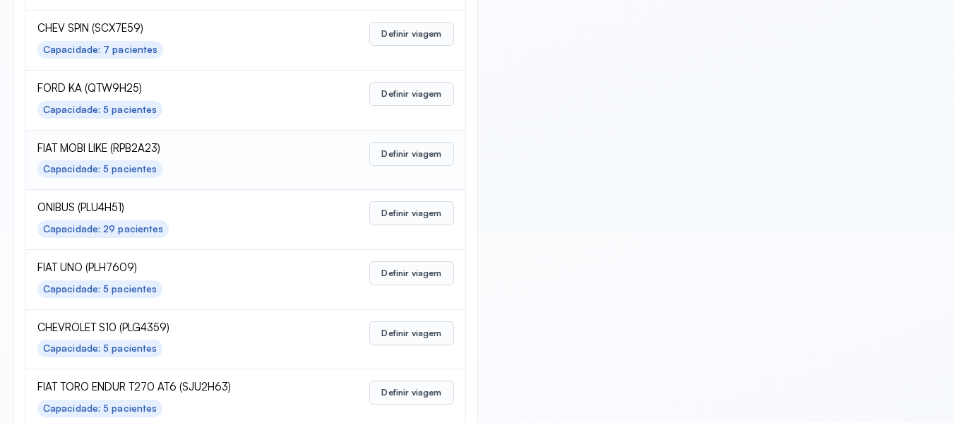
scroll to position [705, 0]
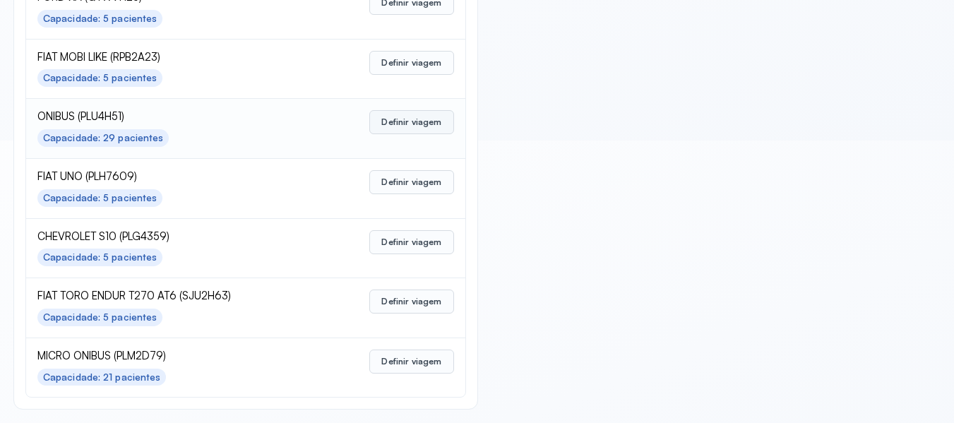
click at [409, 124] on button "Definir viagem" at bounding box center [411, 122] width 84 height 24
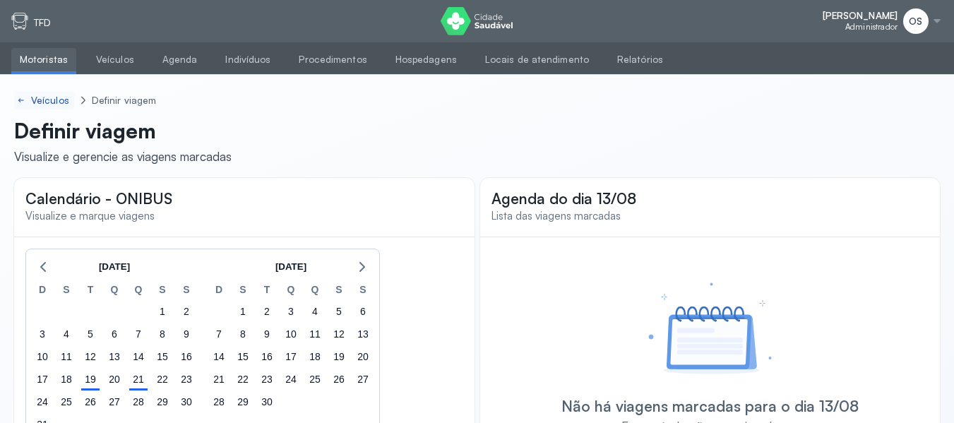
click at [58, 98] on div "Veículos" at bounding box center [51, 101] width 41 height 12
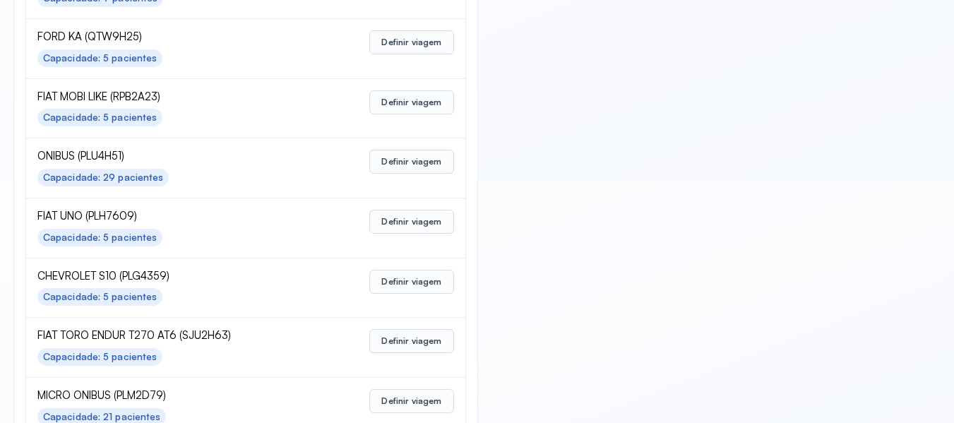
scroll to position [705, 0]
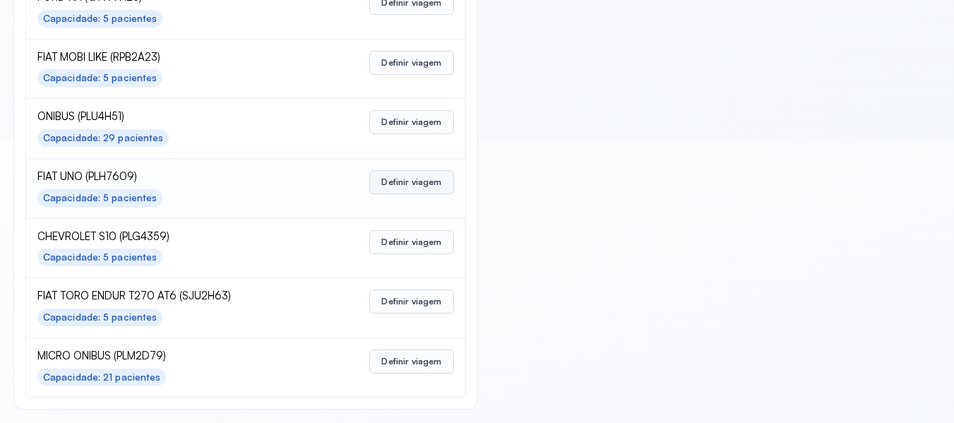
click at [411, 183] on button "Definir viagem" at bounding box center [411, 182] width 84 height 24
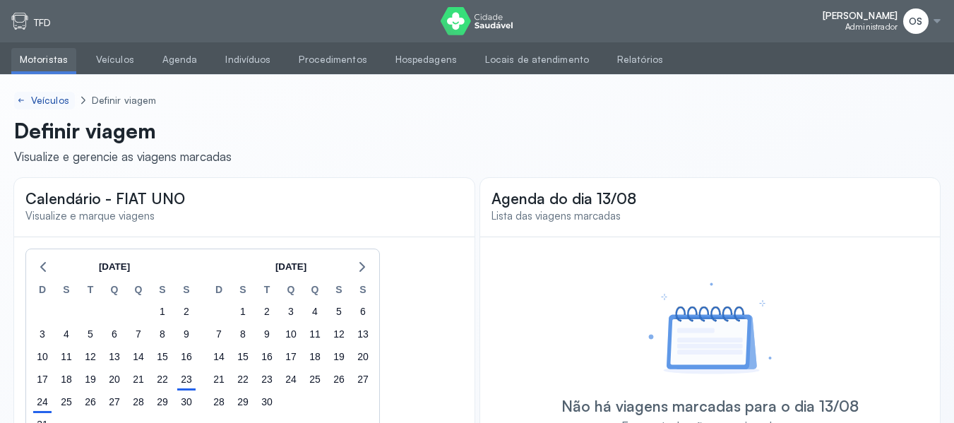
click at [52, 97] on div "Veículos" at bounding box center [51, 101] width 41 height 12
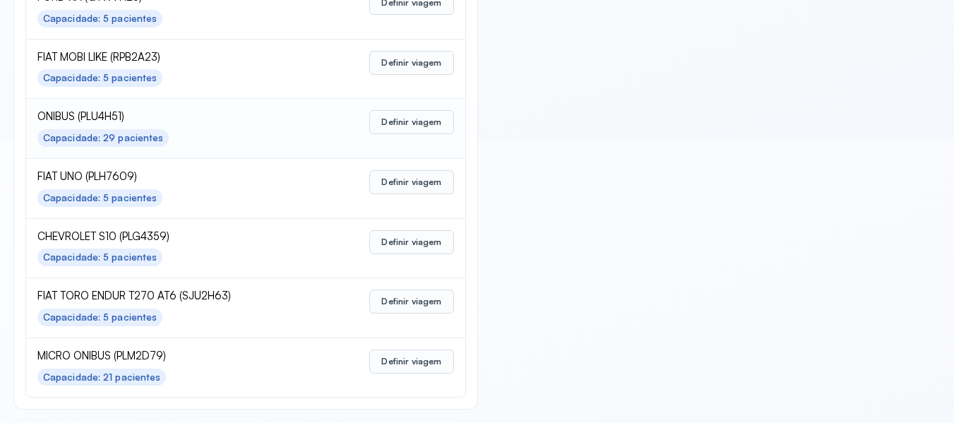
scroll to position [635, 0]
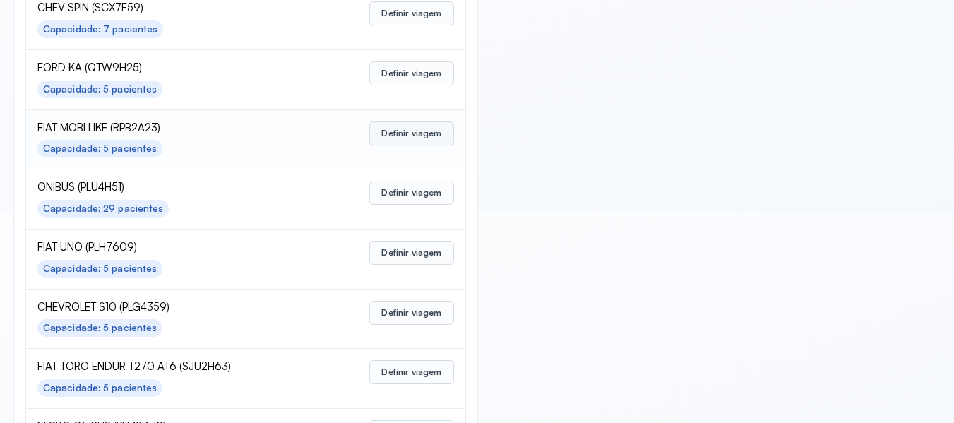
click at [395, 131] on button "Definir viagem" at bounding box center [411, 133] width 84 height 24
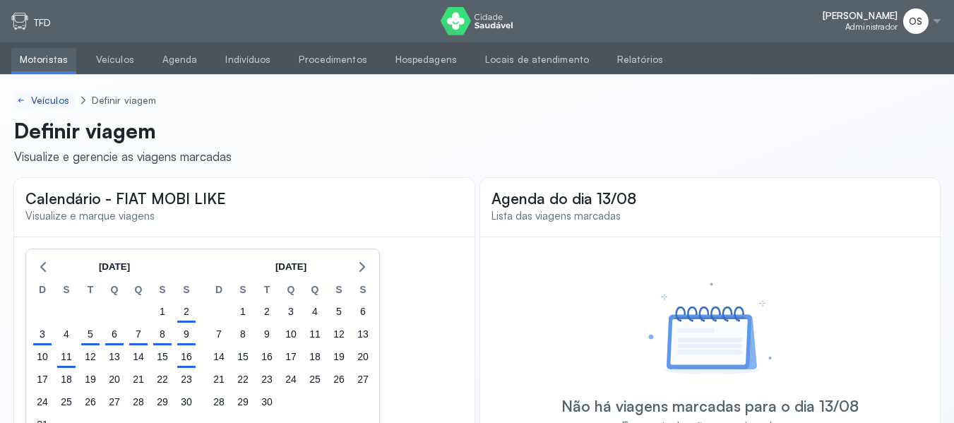
click at [56, 95] on div "Veículos" at bounding box center [51, 101] width 41 height 12
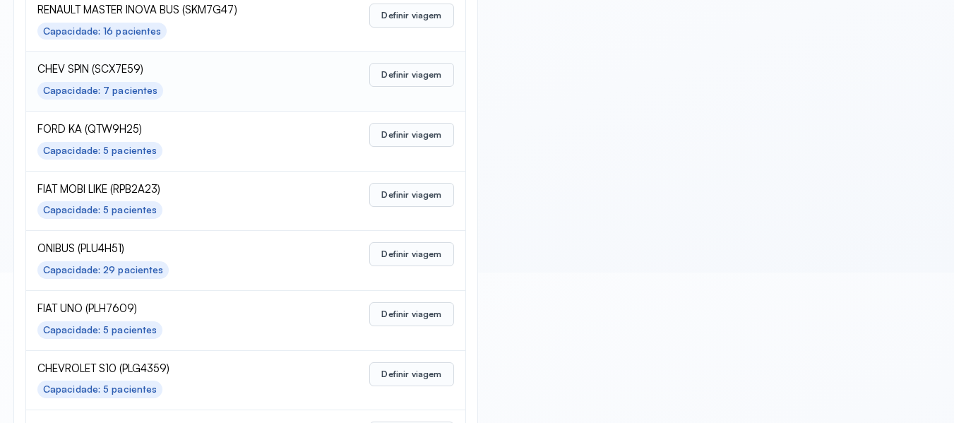
scroll to position [564, 0]
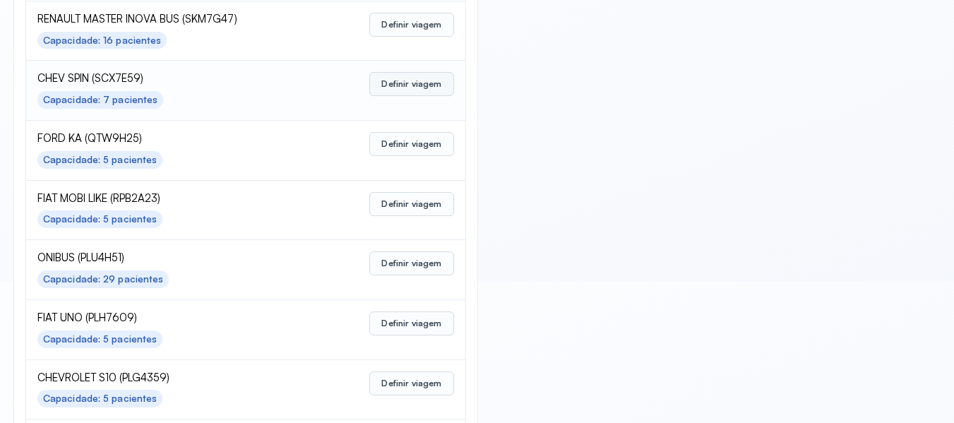
click at [406, 88] on button "Definir viagem" at bounding box center [411, 84] width 84 height 24
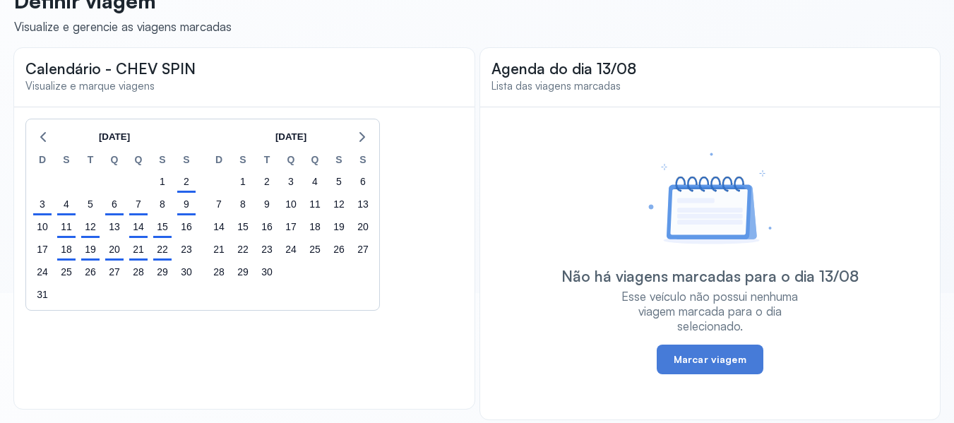
scroll to position [140, 0]
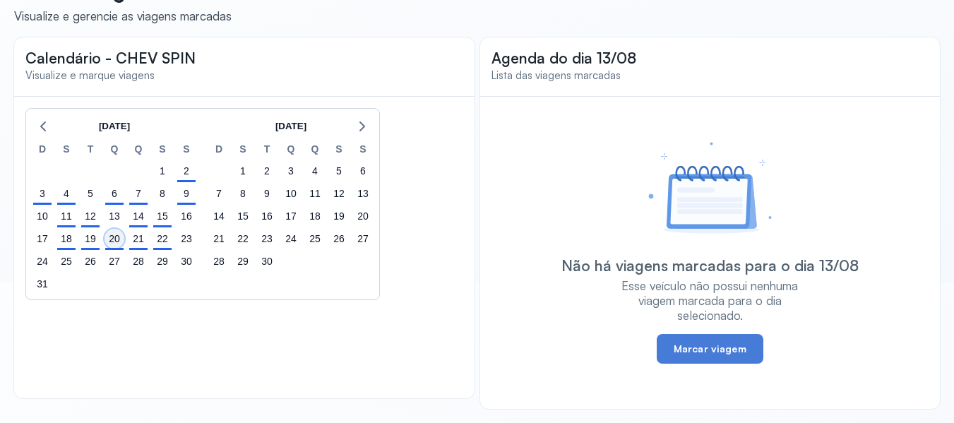
click at [119, 241] on div "20" at bounding box center [114, 239] width 20 height 20
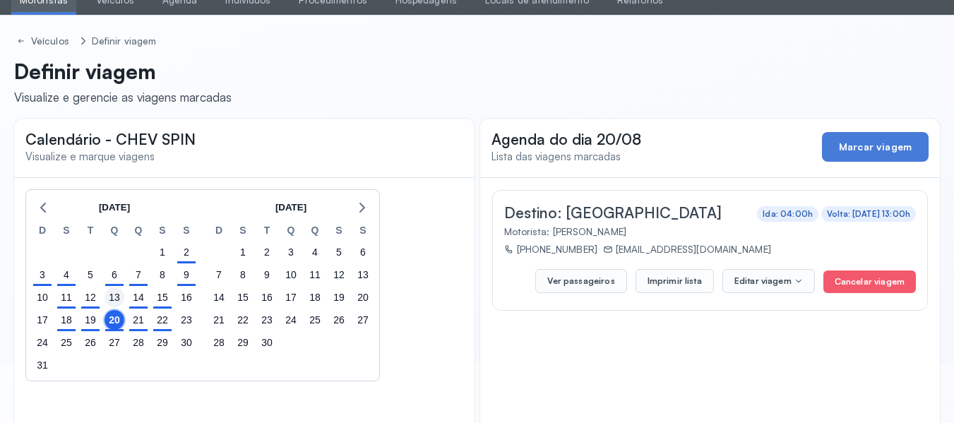
scroll to position [0, 0]
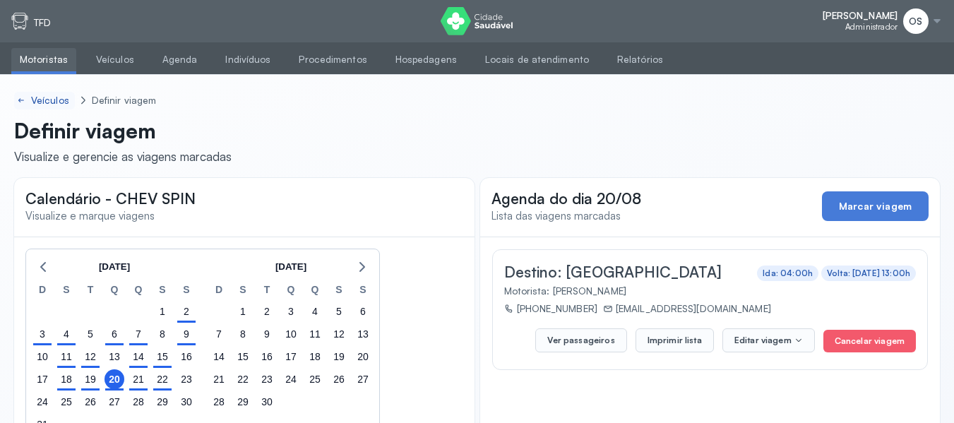
click at [45, 102] on div "Veículos" at bounding box center [51, 101] width 41 height 12
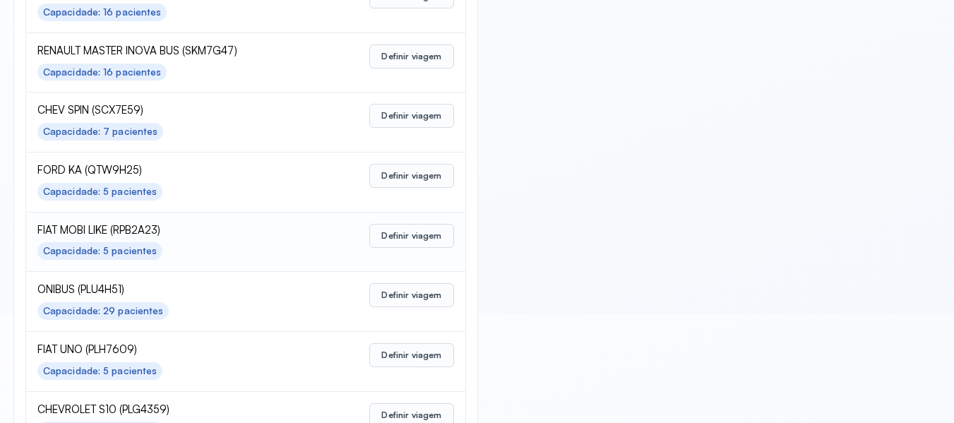
scroll to position [565, 0]
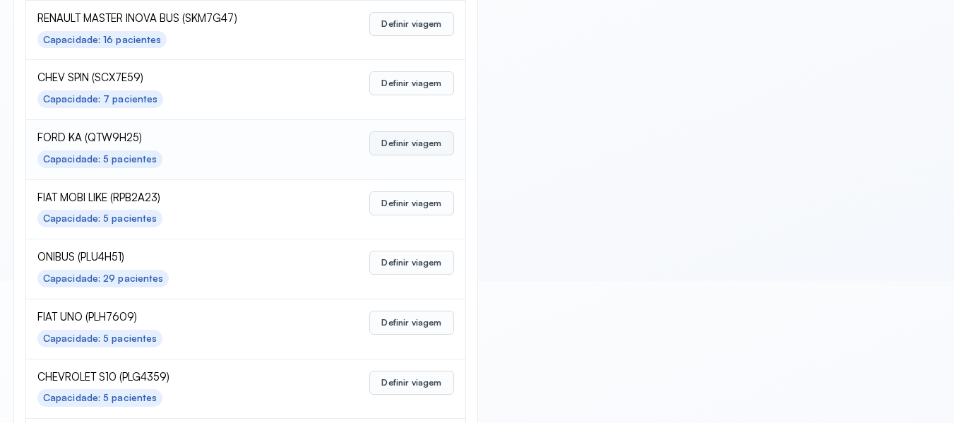
click at [397, 136] on button "Definir viagem" at bounding box center [411, 143] width 84 height 24
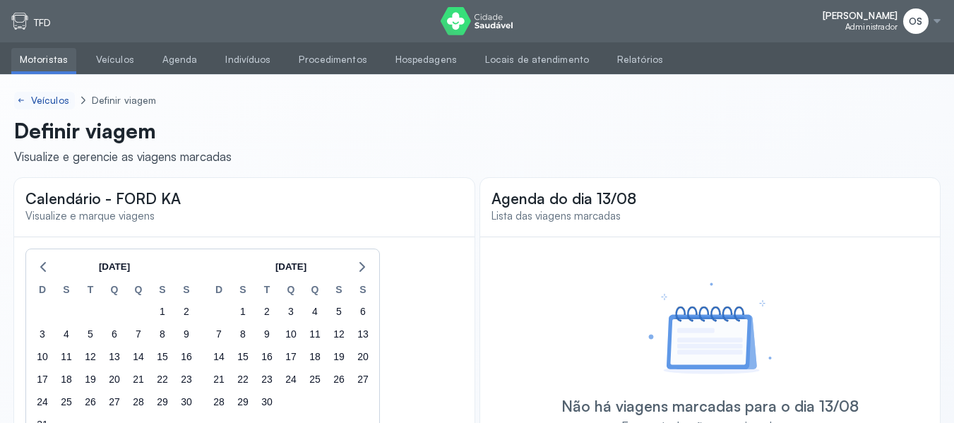
click at [35, 99] on div "Veículos" at bounding box center [51, 101] width 41 height 12
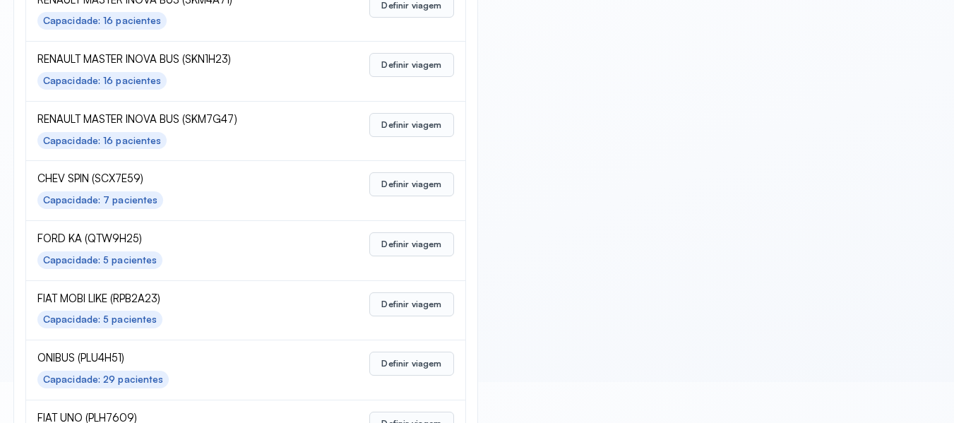
scroll to position [494, 0]
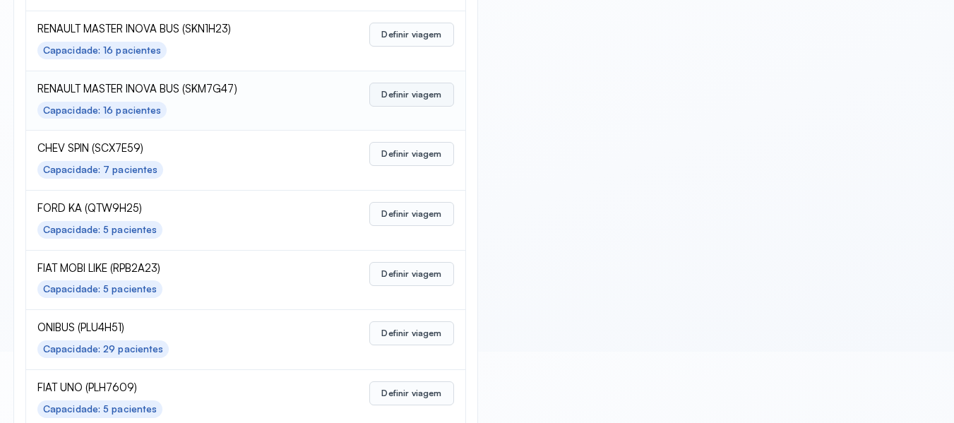
click at [404, 95] on button "Definir viagem" at bounding box center [411, 95] width 84 height 24
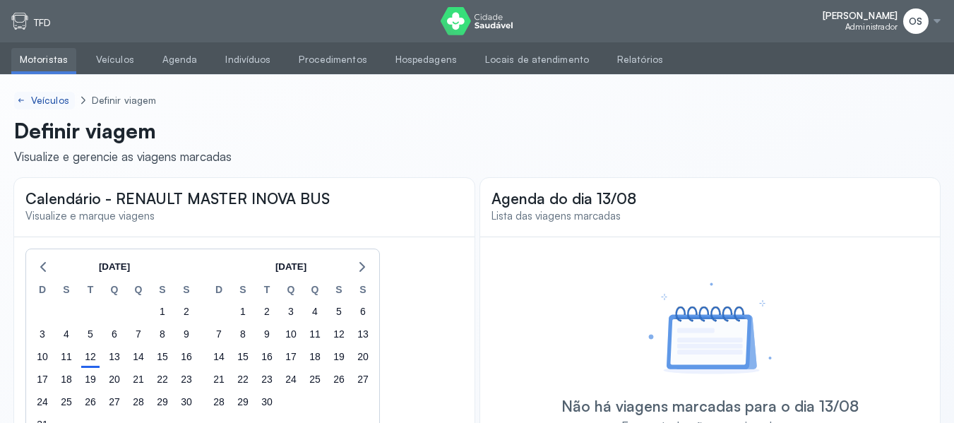
click at [41, 102] on div "Veículos" at bounding box center [51, 101] width 41 height 12
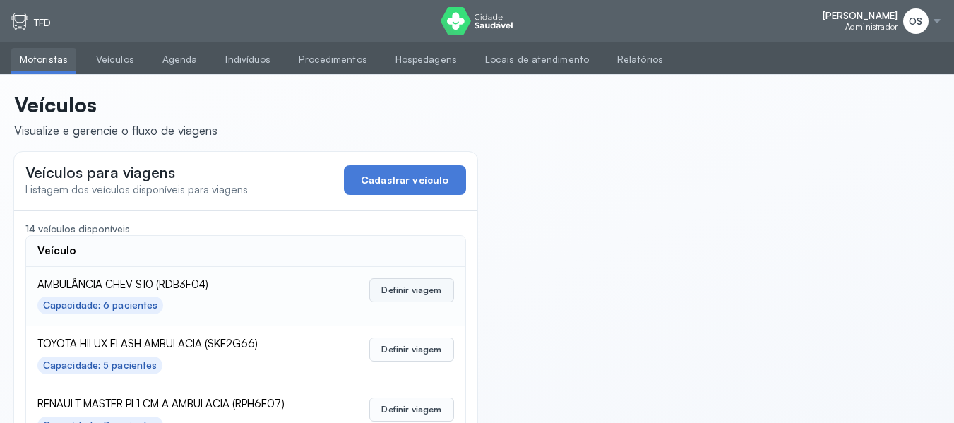
click at [419, 289] on button "Definir viagem" at bounding box center [411, 290] width 84 height 24
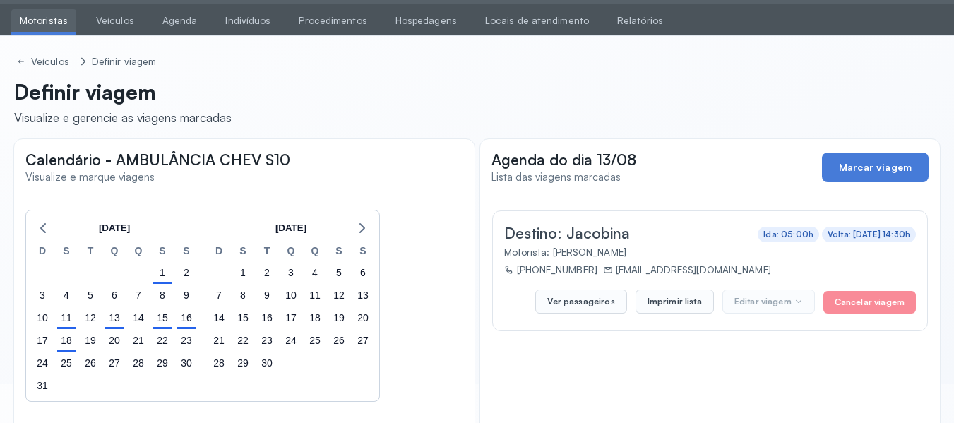
scroll to position [71, 0]
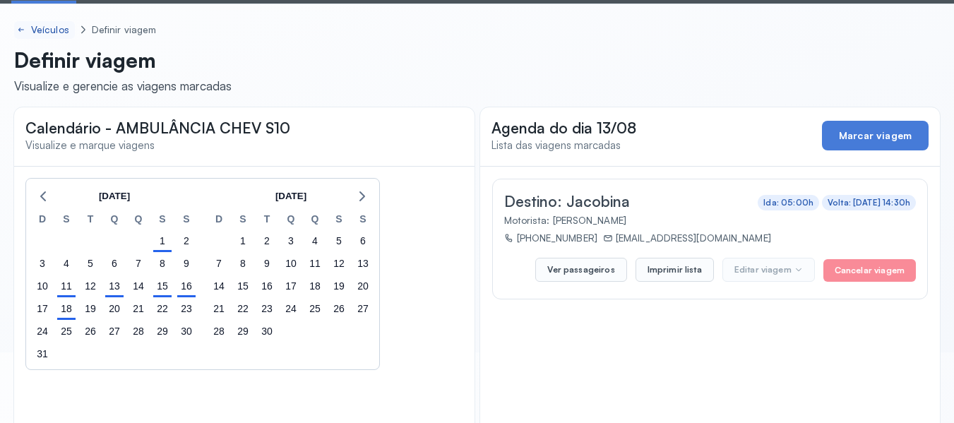
click at [46, 28] on div "Veículos" at bounding box center [51, 30] width 41 height 12
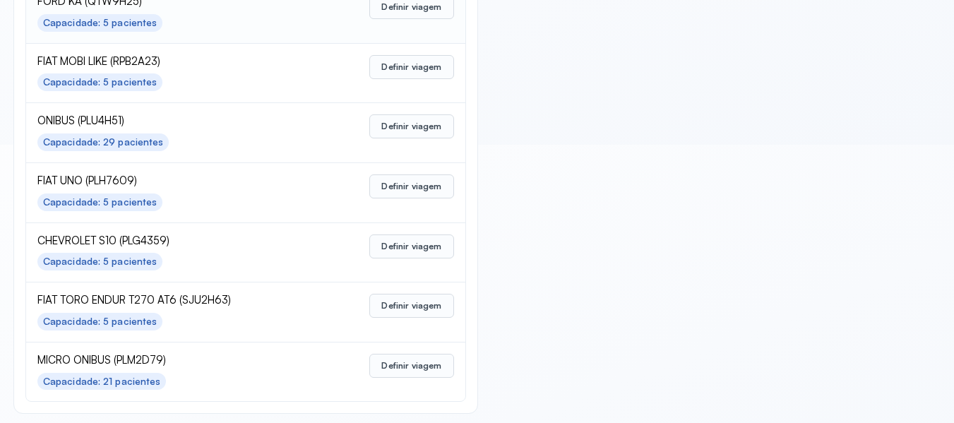
scroll to position [705, 0]
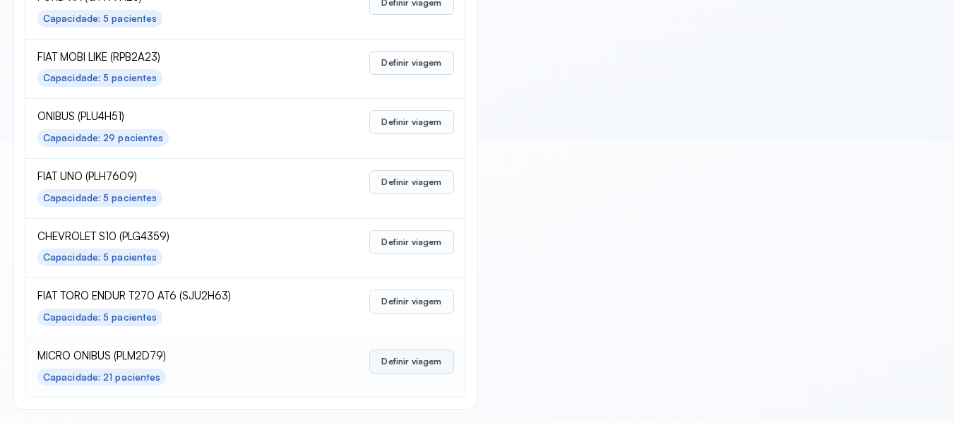
click at [400, 364] on button "Definir viagem" at bounding box center [411, 361] width 84 height 24
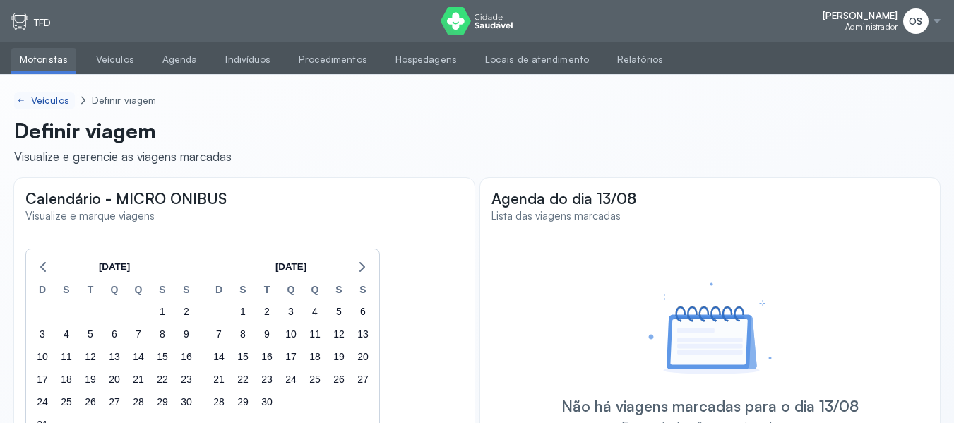
click at [51, 100] on div "Veículos" at bounding box center [51, 101] width 41 height 12
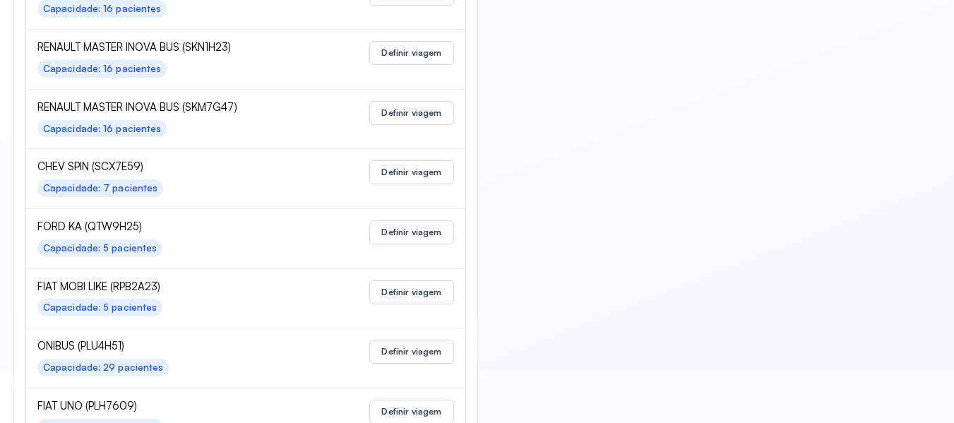
scroll to position [705, 0]
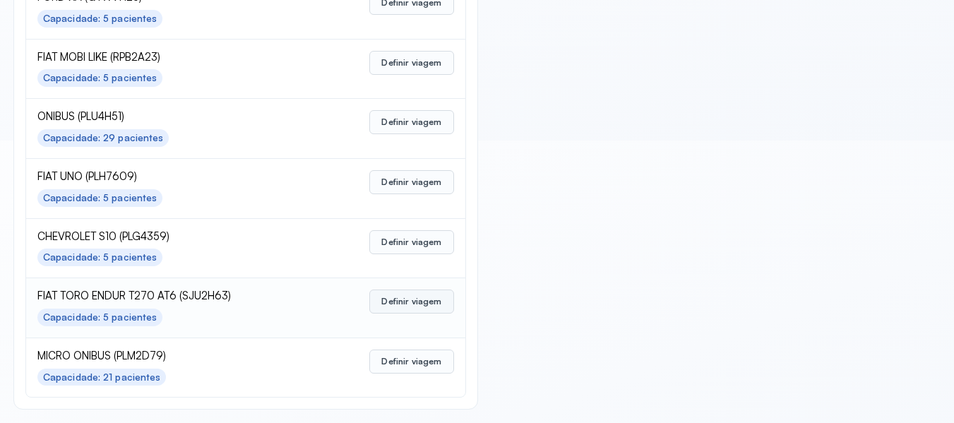
click at [397, 302] on button "Definir viagem" at bounding box center [411, 301] width 84 height 24
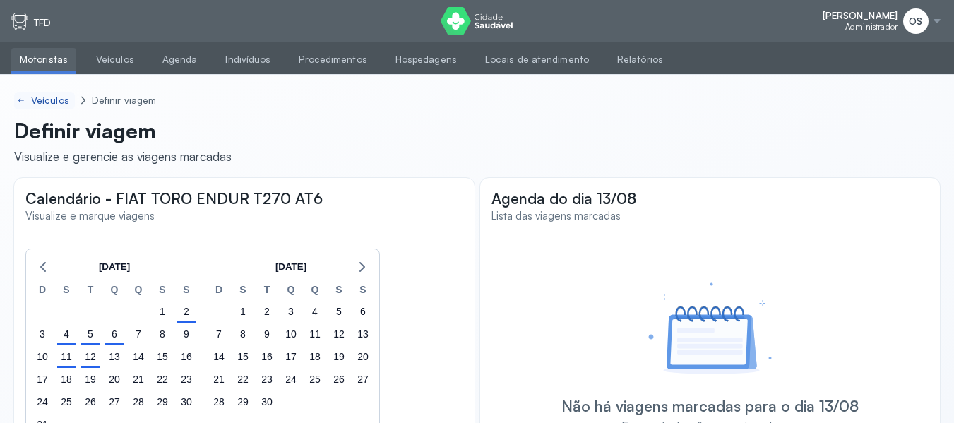
click at [47, 95] on div "Veículos" at bounding box center [51, 101] width 41 height 12
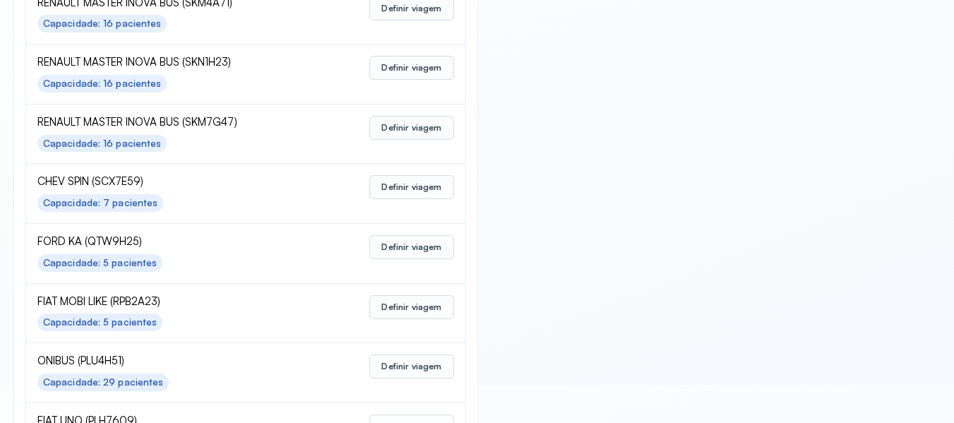
scroll to position [705, 0]
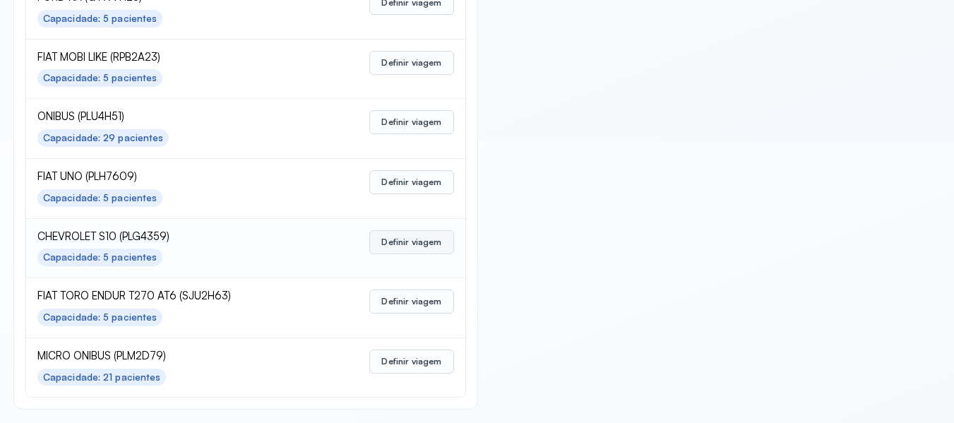
click at [397, 245] on button "Definir viagem" at bounding box center [411, 242] width 84 height 24
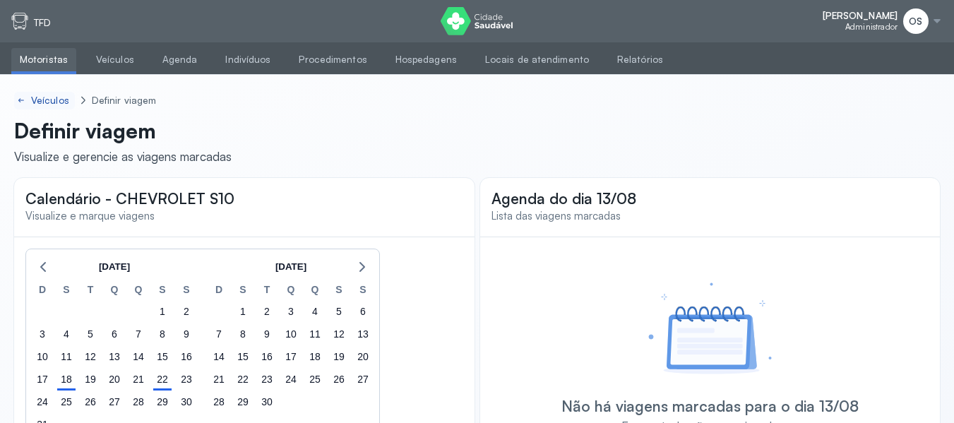
click at [48, 96] on div "Veículos" at bounding box center [51, 101] width 41 height 12
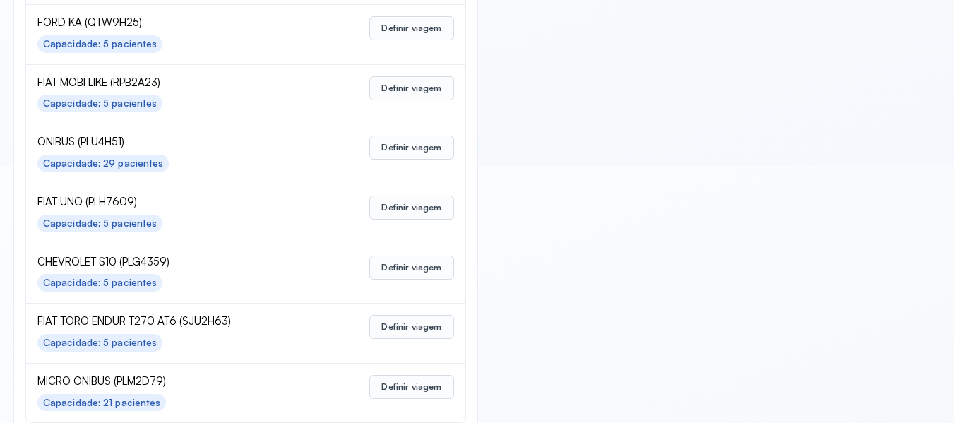
scroll to position [705, 0]
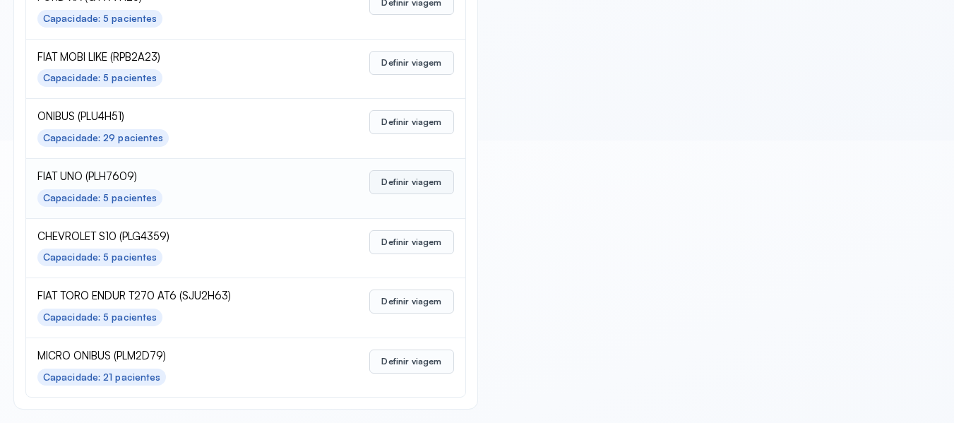
click at [387, 184] on button "Definir viagem" at bounding box center [411, 182] width 84 height 24
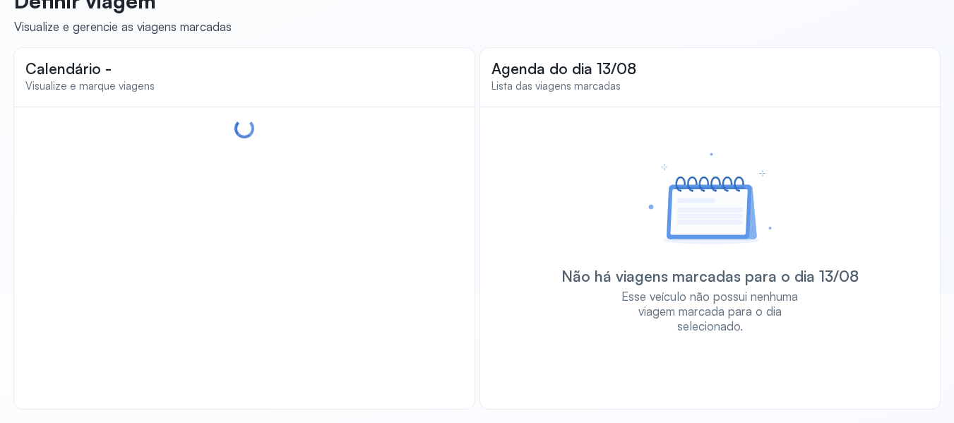
scroll to position [140, 0]
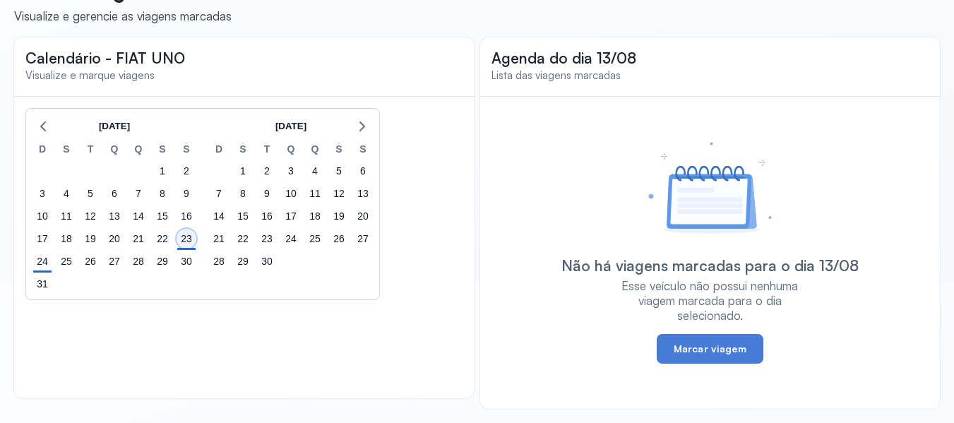
click at [186, 246] on div "23" at bounding box center [186, 239] width 20 height 20
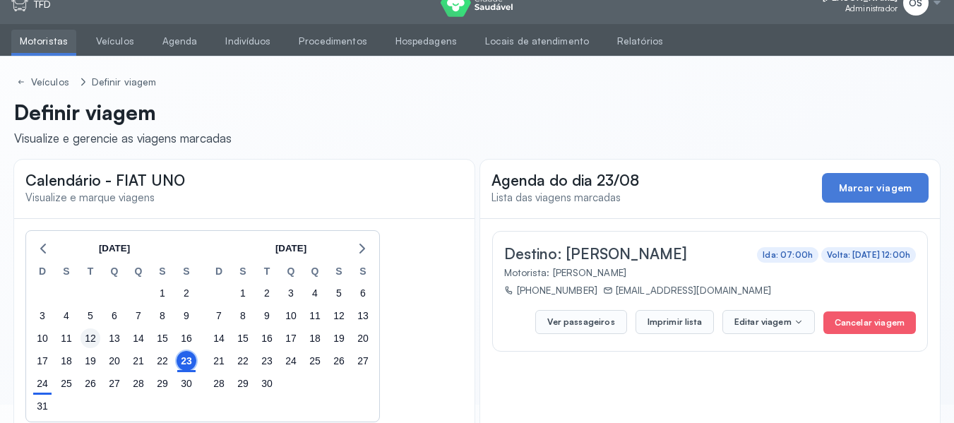
scroll to position [0, 0]
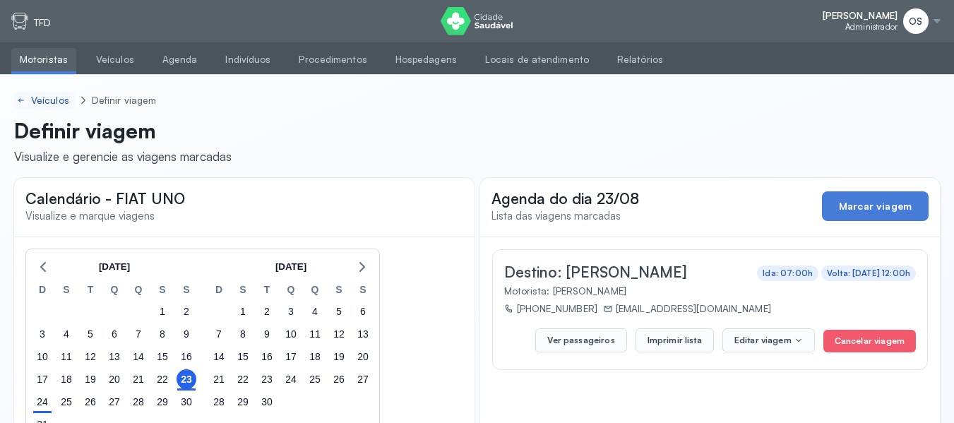
click at [45, 97] on div "Veículos" at bounding box center [51, 101] width 41 height 12
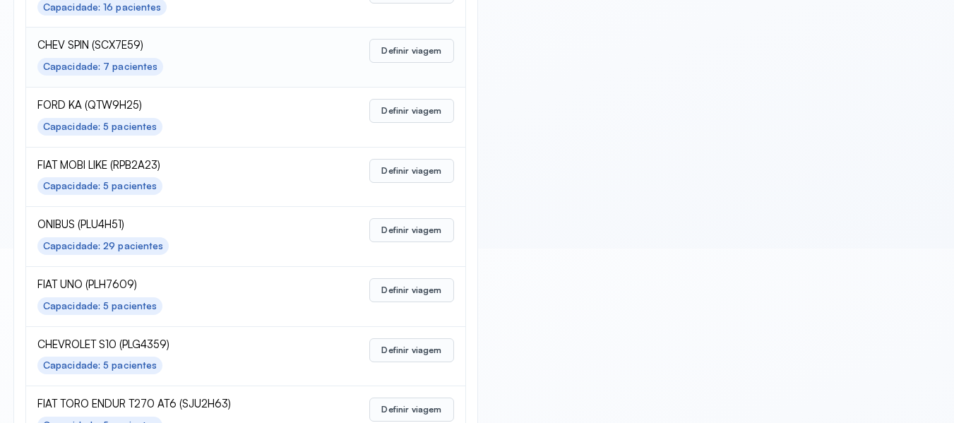
scroll to position [705, 0]
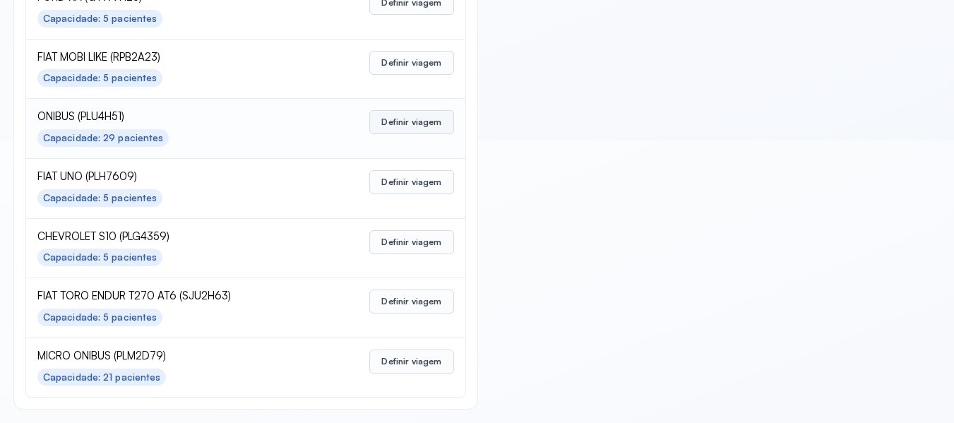
click at [380, 121] on button "Definir viagem" at bounding box center [411, 122] width 84 height 24
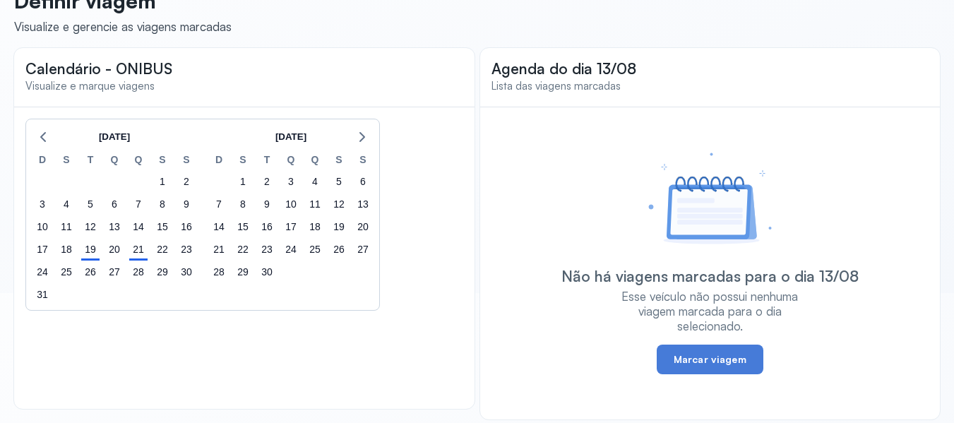
scroll to position [140, 0]
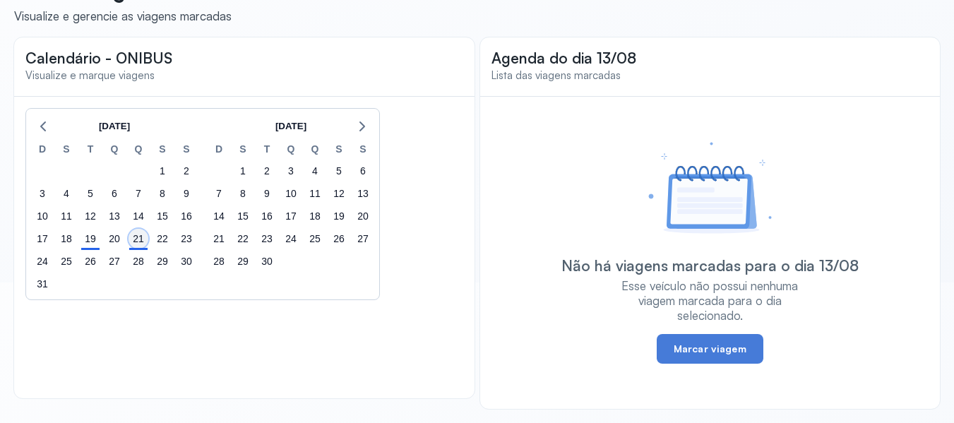
click at [140, 248] on div "21" at bounding box center [138, 239] width 20 height 20
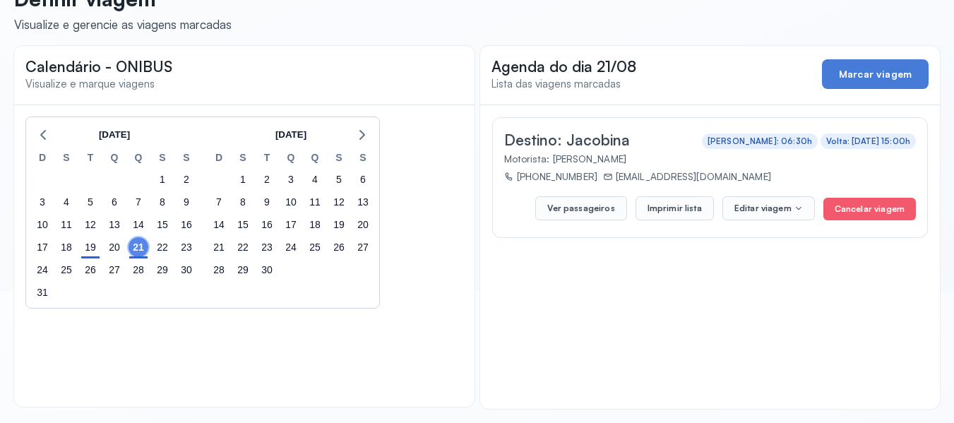
scroll to position [132, 0]
